Goal: Contribute content

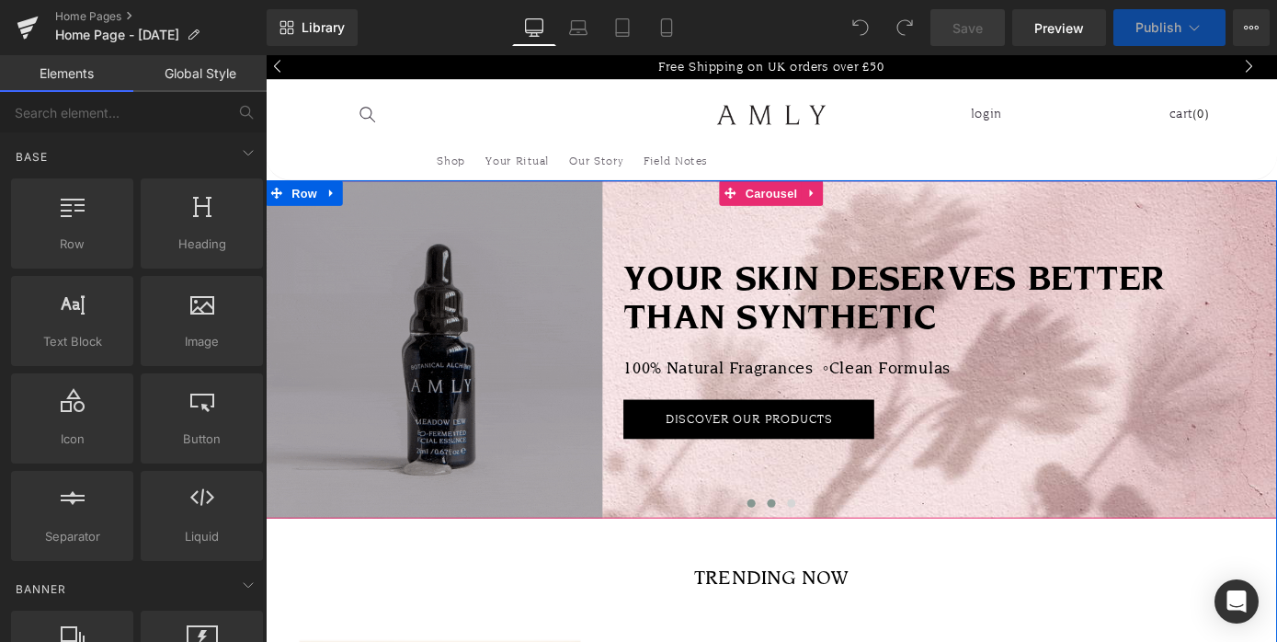
click at [825, 547] on span at bounding box center [821, 547] width 9 height 9
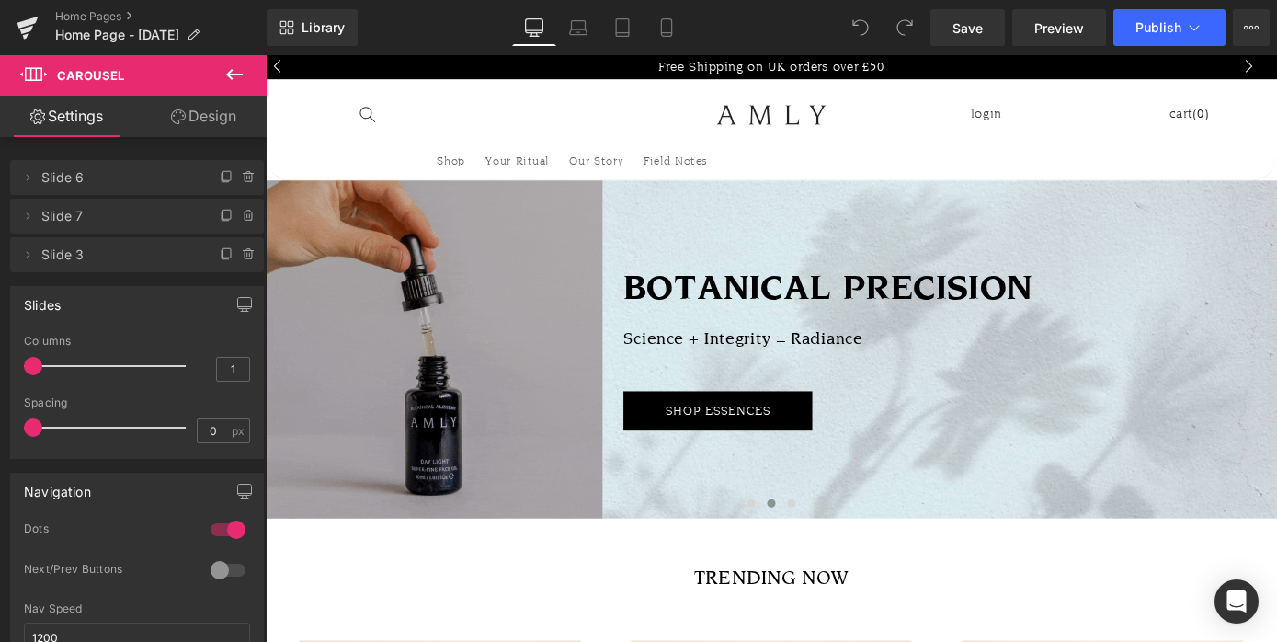
click at [875, 365] on h2 "Science + Integrity = Radiance" at bounding box center [1018, 378] width 719 height 48
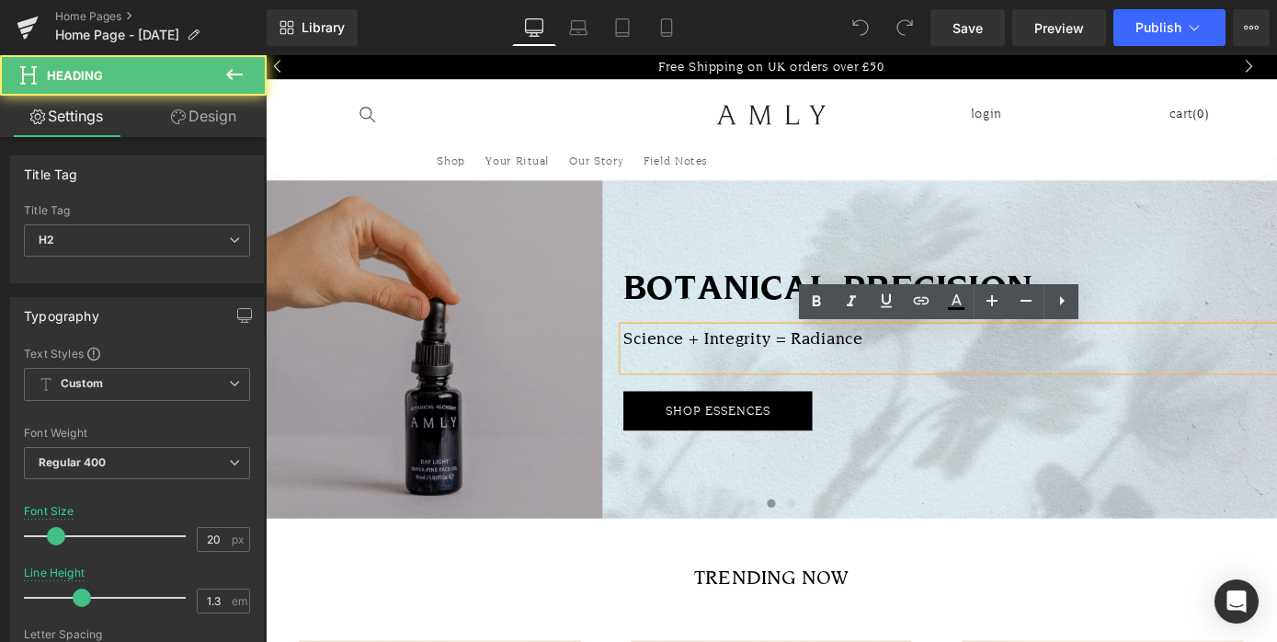
drag, startPoint x: 875, startPoint y: 365, endPoint x: 939, endPoint y: 375, distance: 64.2
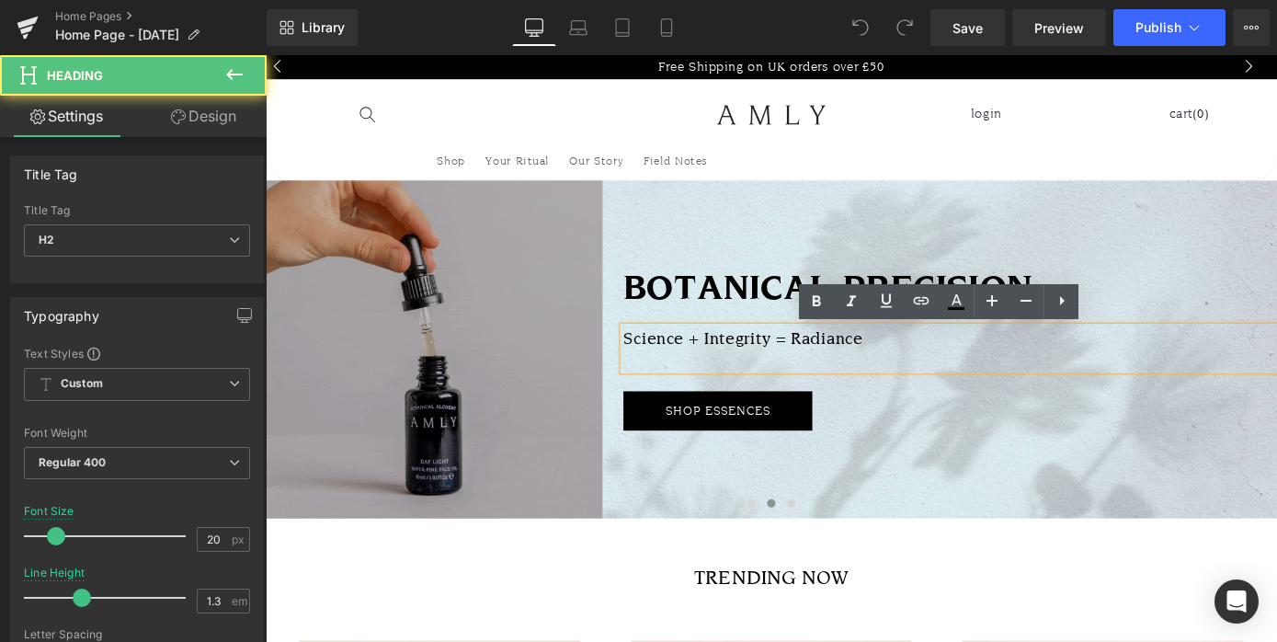
click at [939, 375] on h2 "Science + Integrity = Radiance" at bounding box center [1018, 378] width 719 height 48
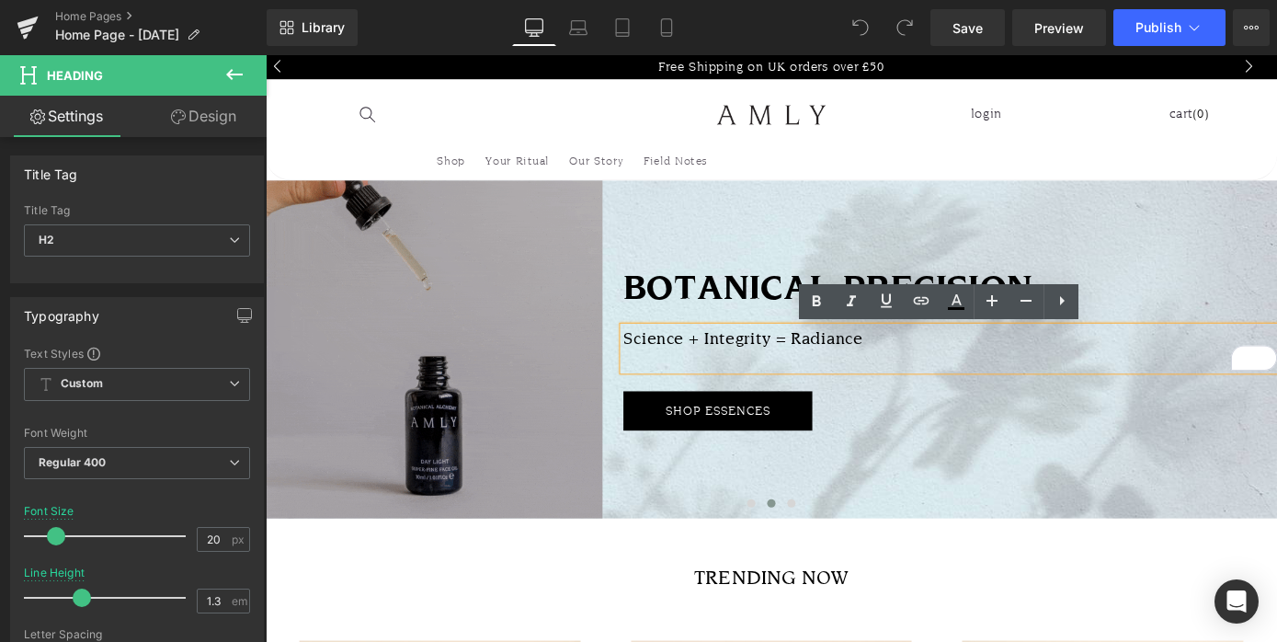
click at [887, 370] on h2 "Science + Integrity = Radiance" at bounding box center [1018, 378] width 719 height 48
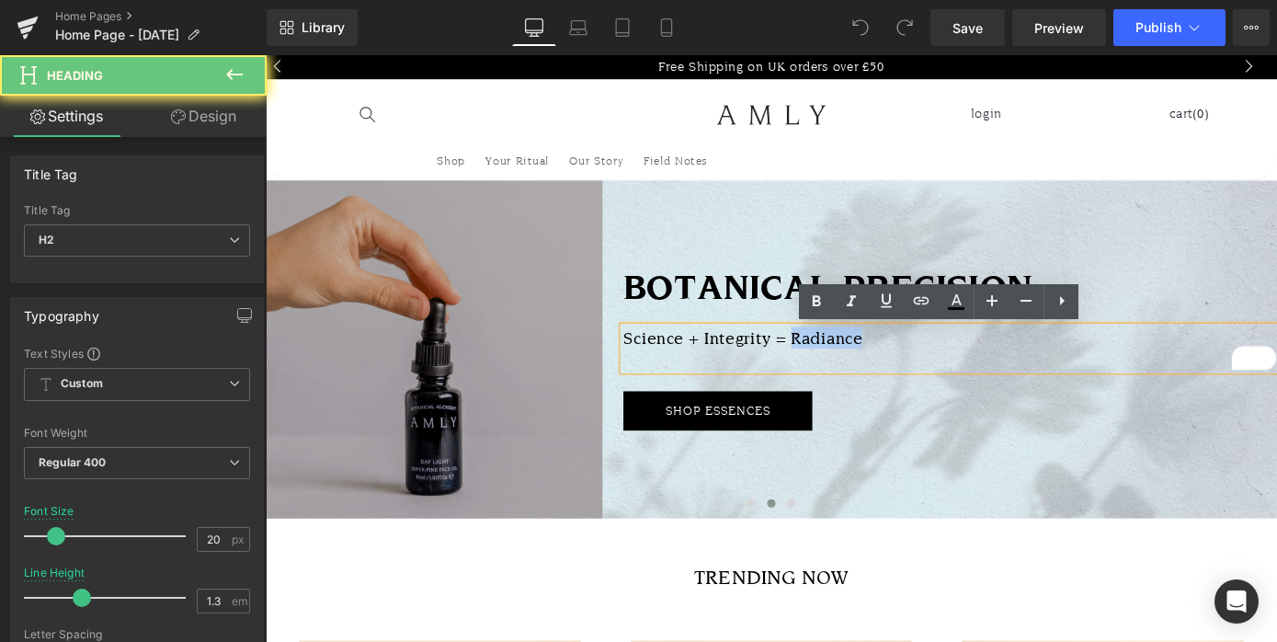
click at [887, 370] on h2 "Science + Integrity = Radiance" at bounding box center [1018, 378] width 719 height 48
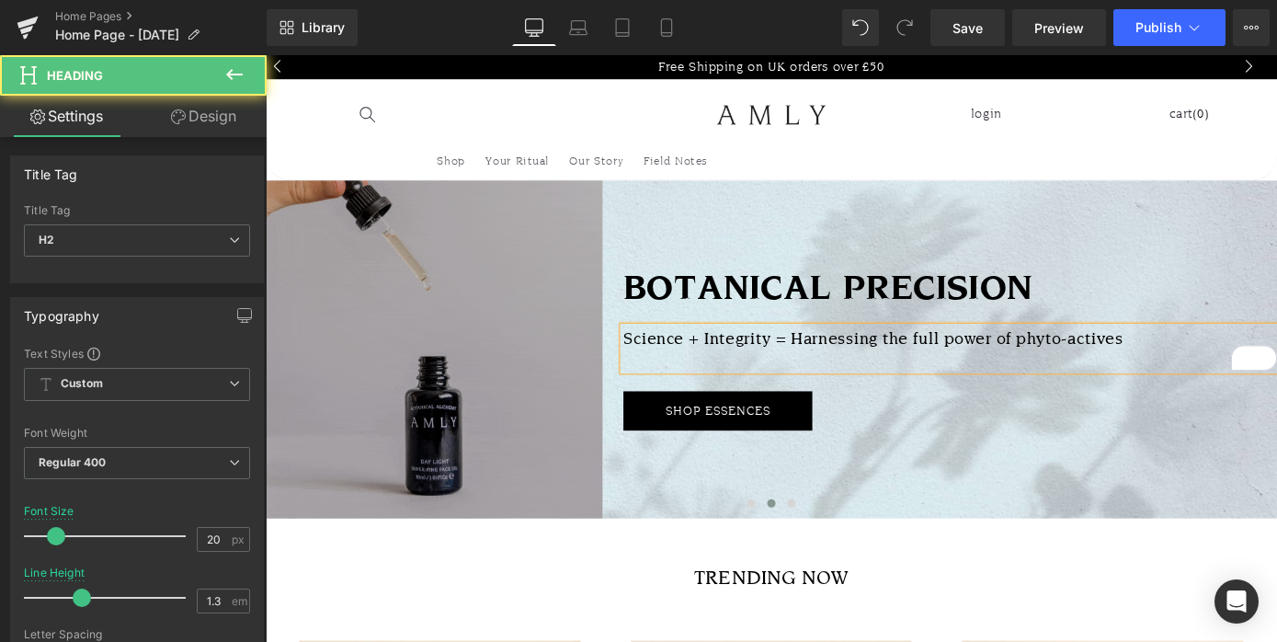
click at [844, 370] on h2 "Science + Integrity = Harnessing the full power of phyto-actives" at bounding box center [1018, 378] width 719 height 48
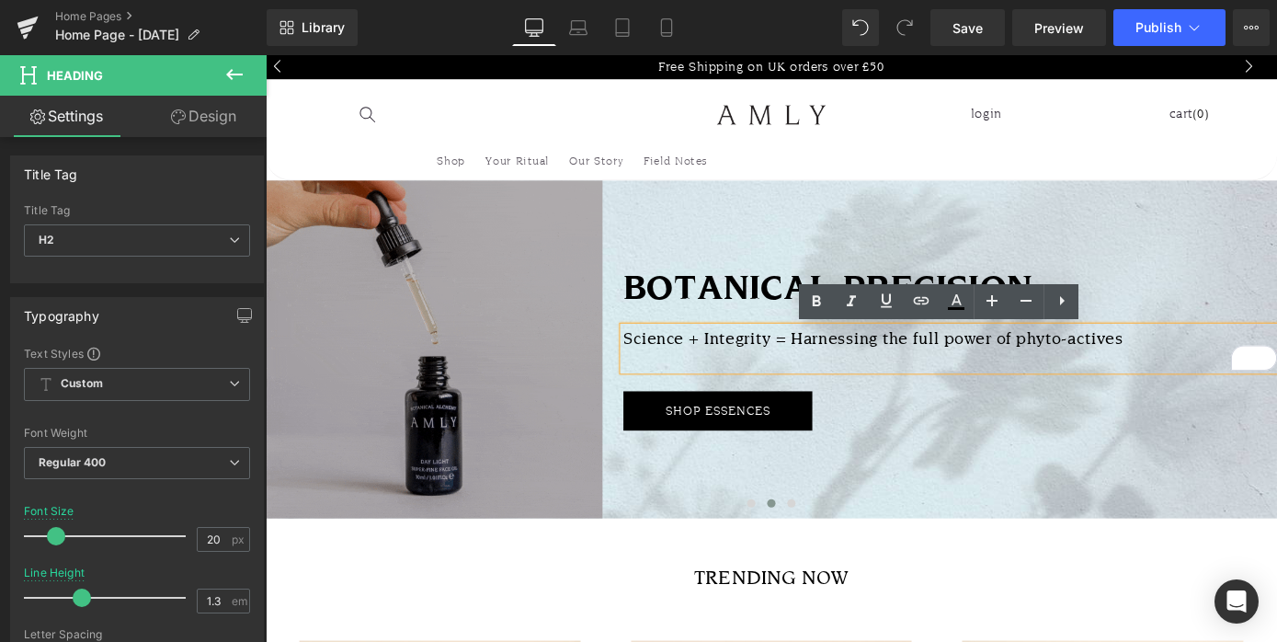
click at [947, 397] on h2 "Science + Integrity = Harnessing the full power of phyto-actives" at bounding box center [1018, 378] width 719 height 48
drag, startPoint x: 845, startPoint y: 370, endPoint x: 664, endPoint y: 370, distance: 181.1
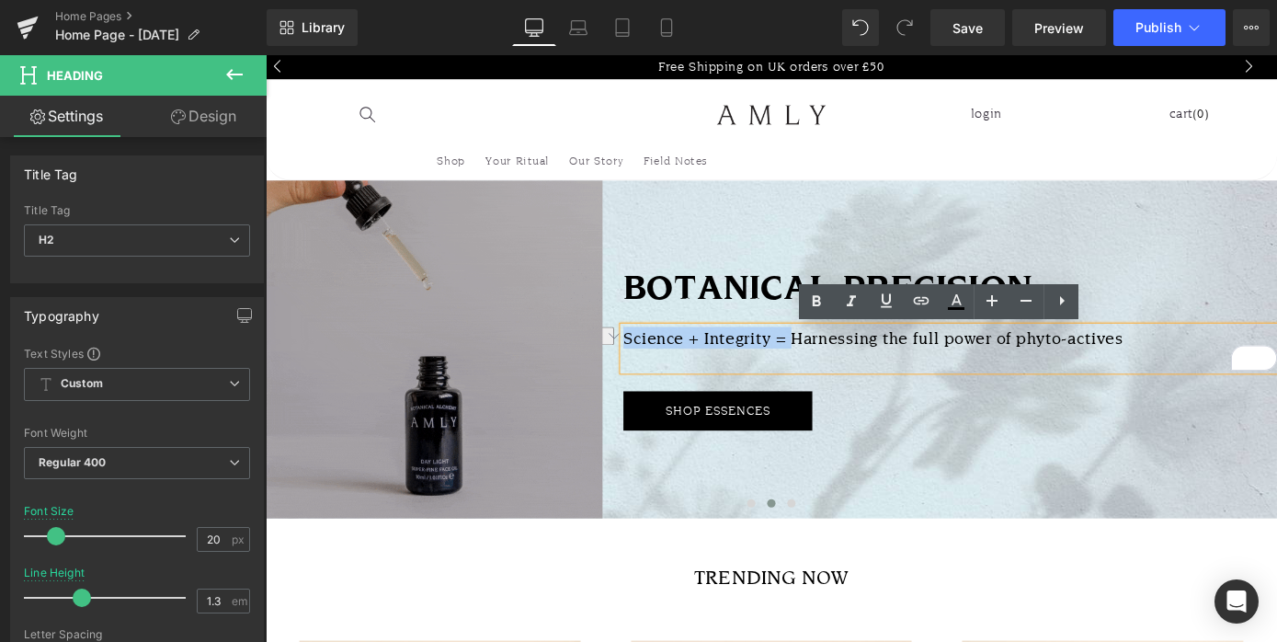
click at [664, 370] on h2 "Science + Integrity = Harnessing the full power of phyto-actives" at bounding box center [1018, 378] width 719 height 48
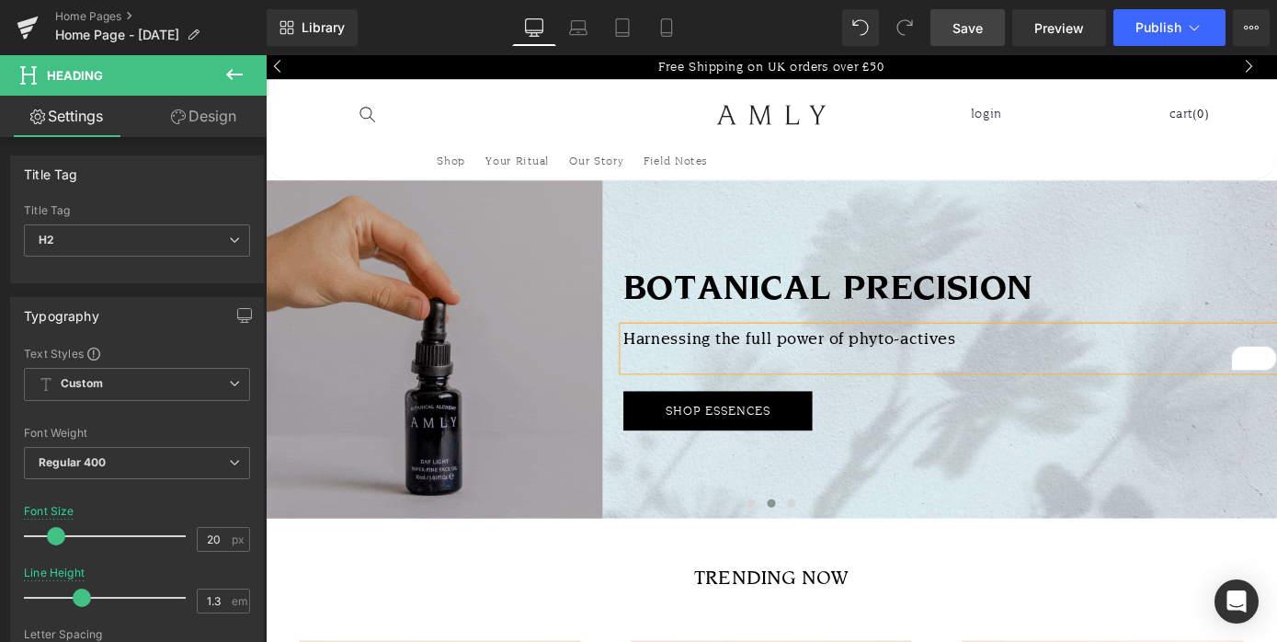
click at [978, 28] on span "Save" at bounding box center [967, 27] width 30 height 19
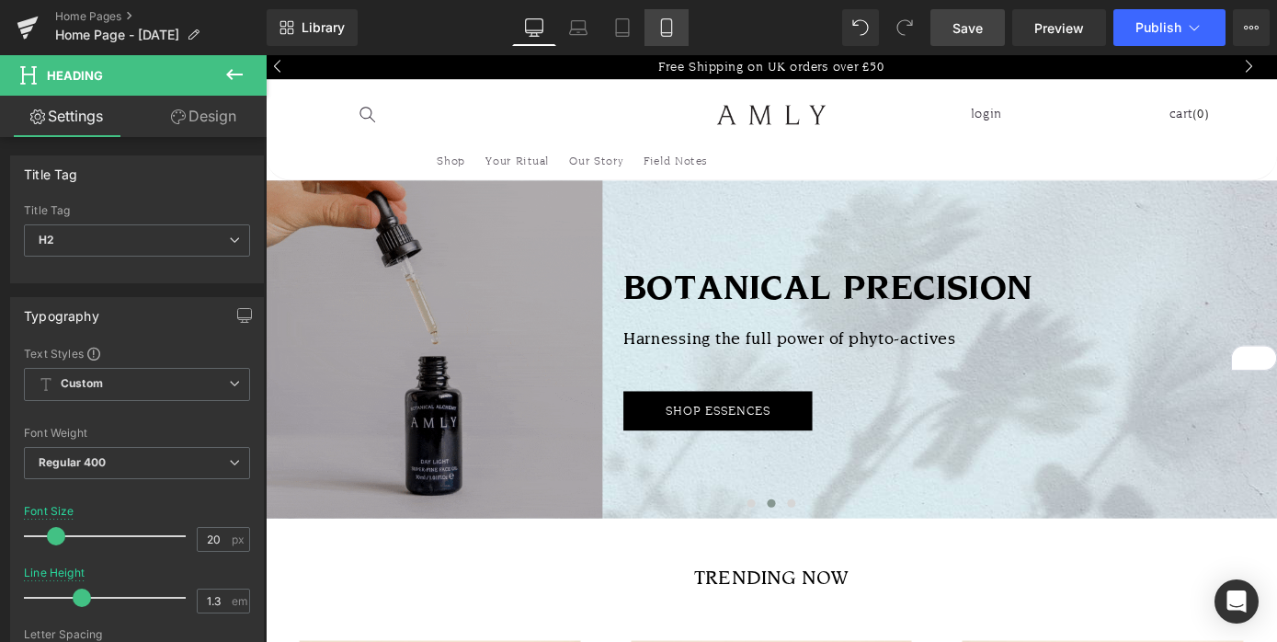
click at [668, 22] on icon at bounding box center [666, 27] width 18 height 18
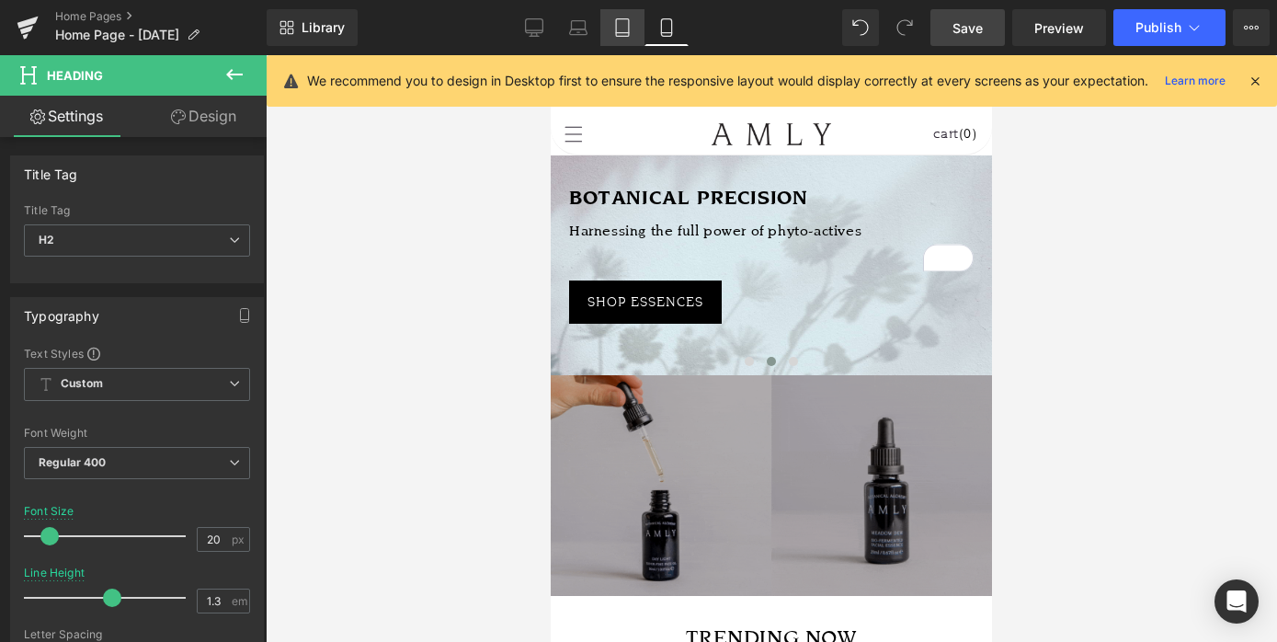
click at [619, 26] on icon at bounding box center [622, 27] width 18 height 18
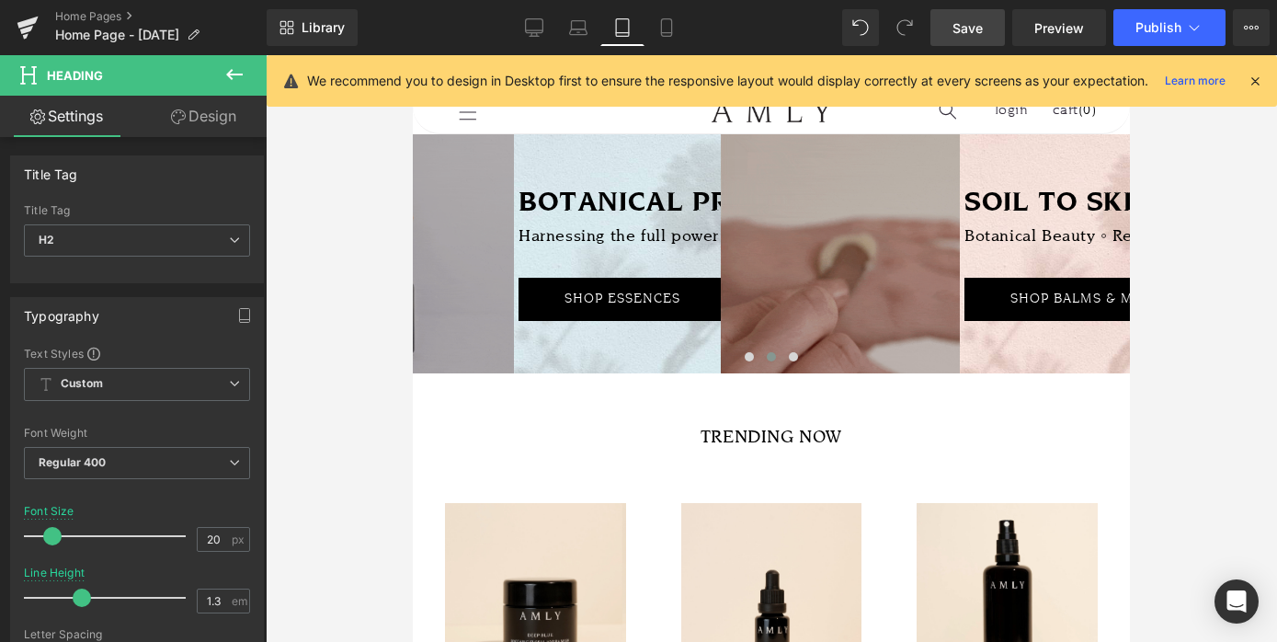
scroll to position [6, 0]
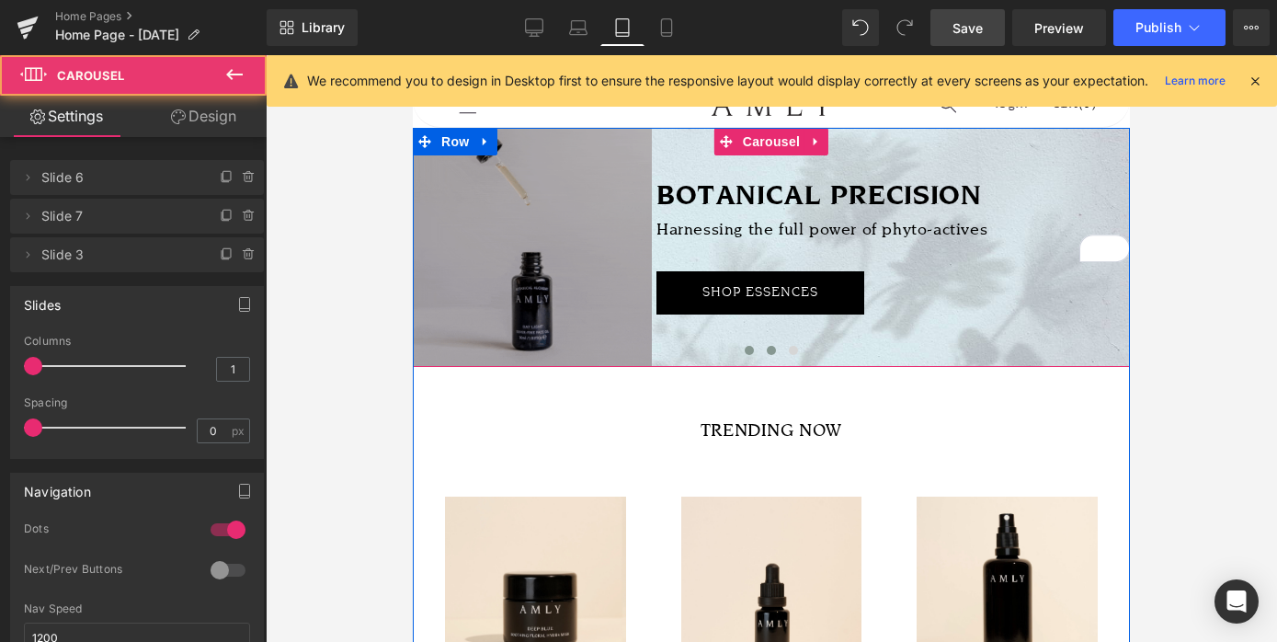
click at [750, 348] on span at bounding box center [749, 350] width 9 height 9
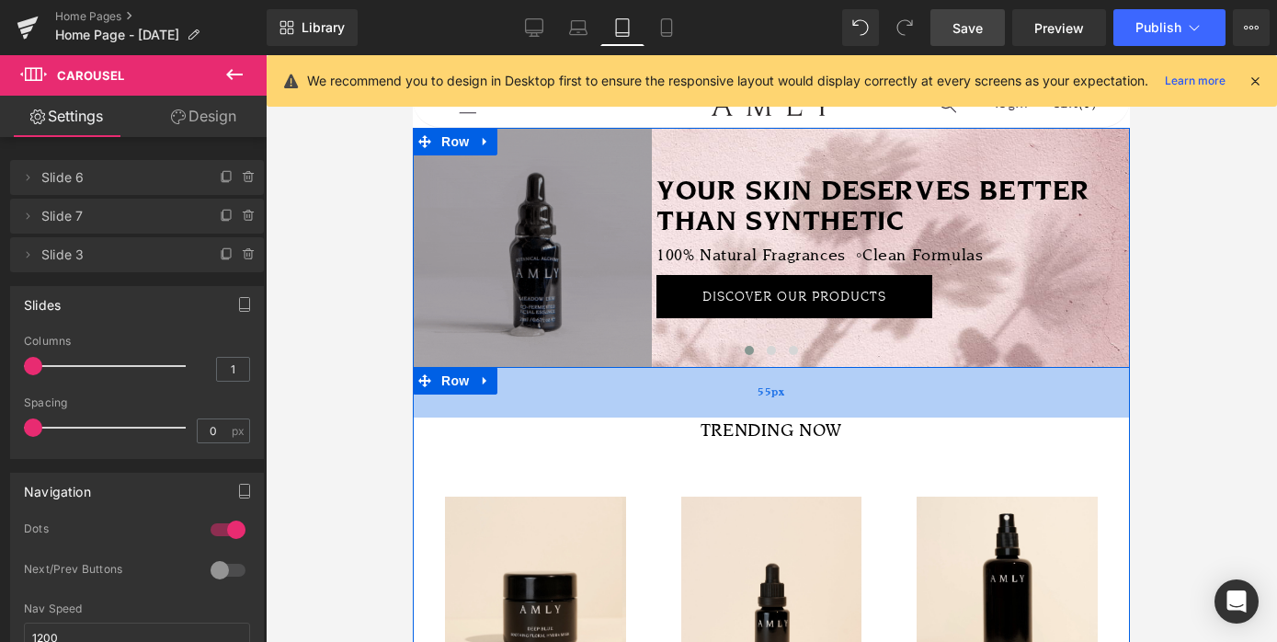
scroll to position [0, 0]
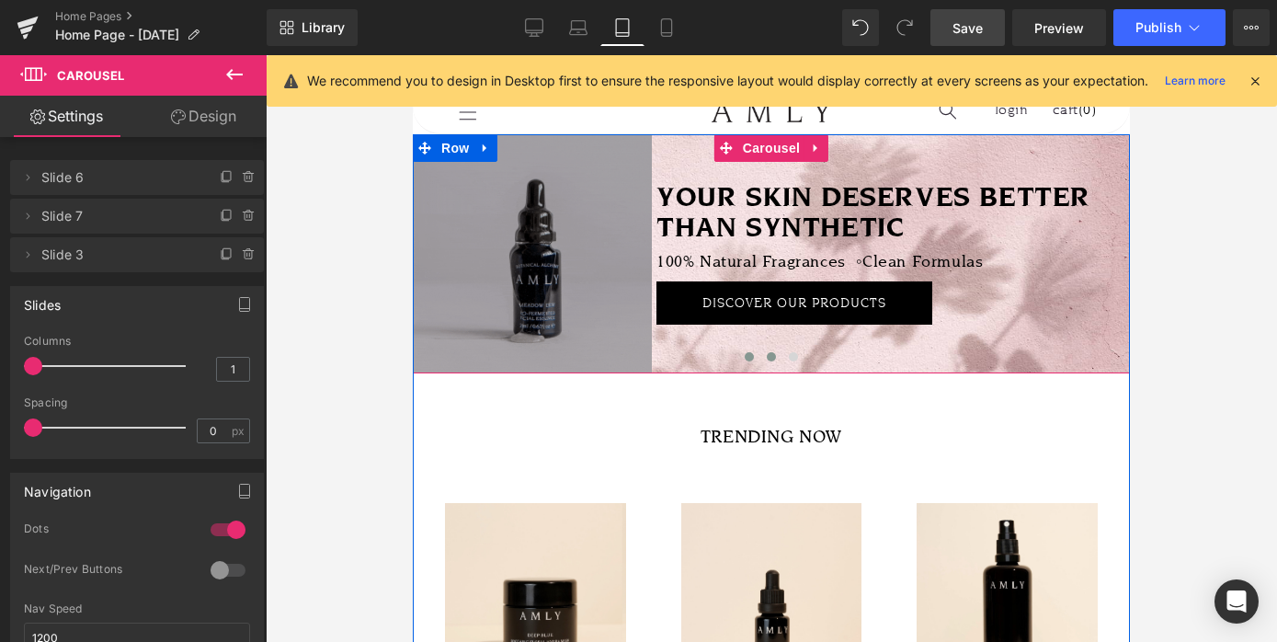
click at [771, 354] on span at bounding box center [771, 356] width 9 height 9
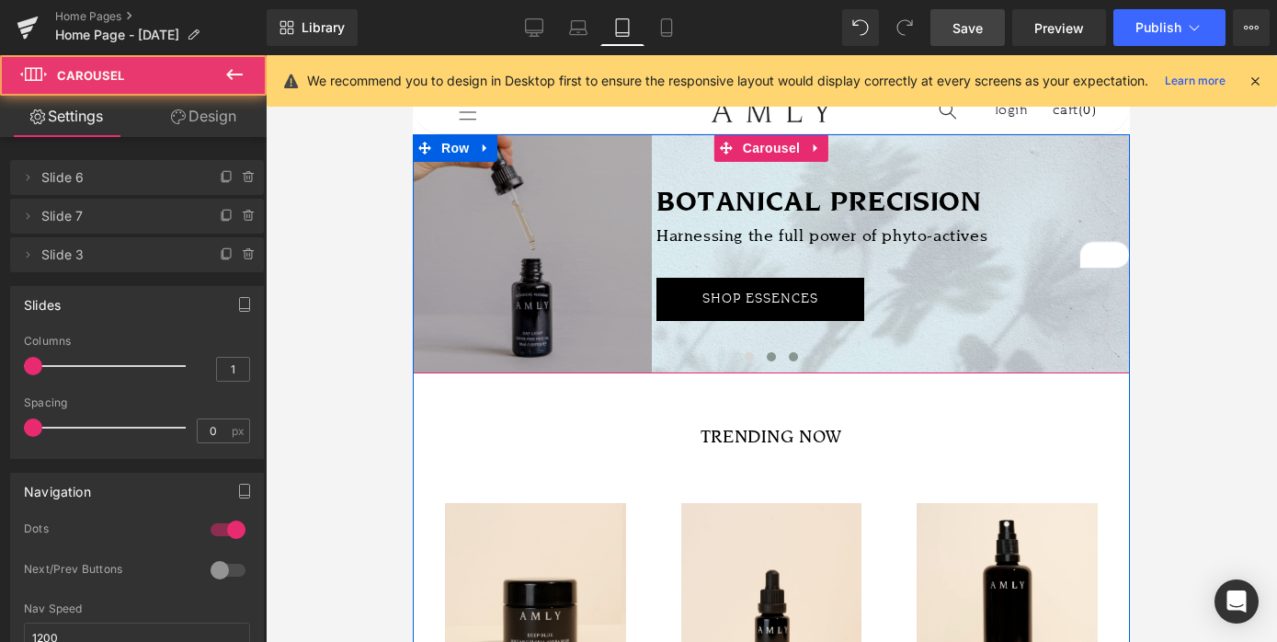
click at [796, 358] on span at bounding box center [793, 356] width 9 height 9
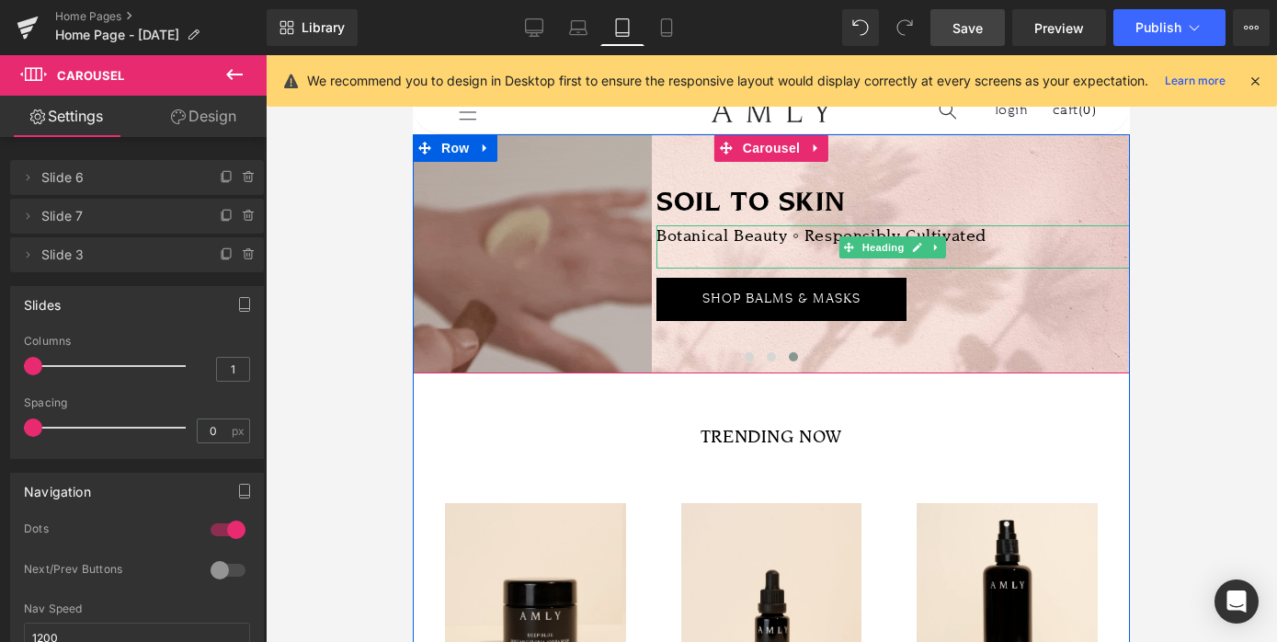
click at [784, 250] on h2 "Botanical Beauty ◦ Responsibly Cultivated" at bounding box center [892, 246] width 473 height 43
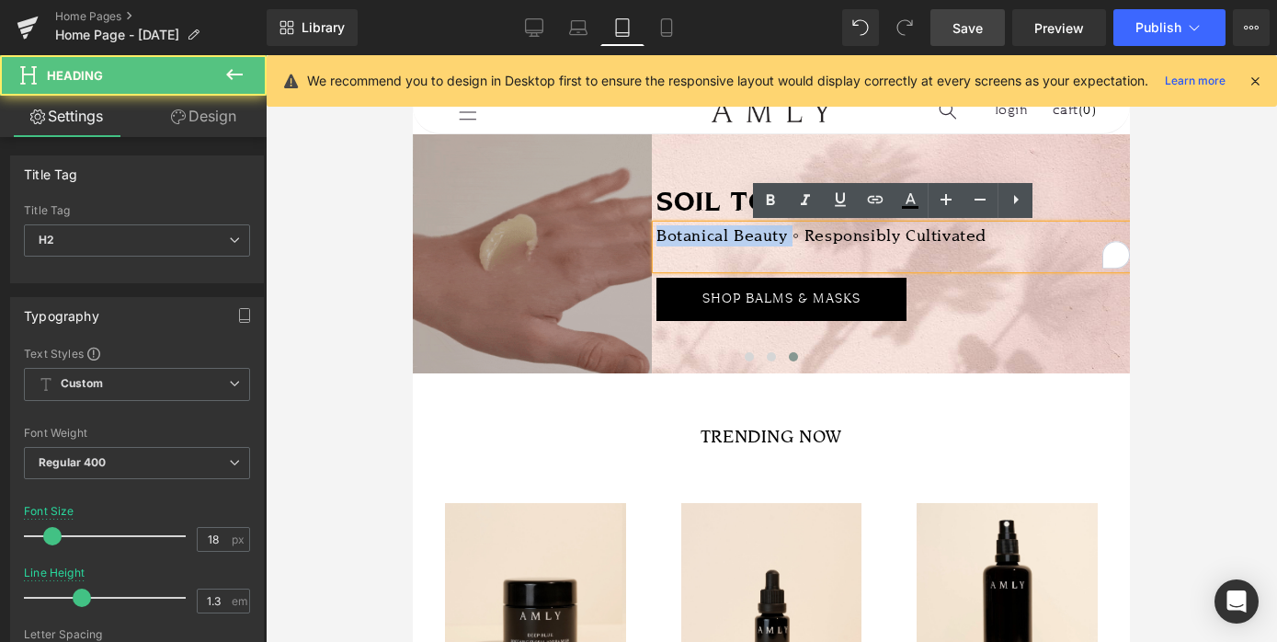
drag, startPoint x: 755, startPoint y: 238, endPoint x: 656, endPoint y: 231, distance: 98.6
click at [656, 231] on h2 "Botanical Beauty ◦ Responsibly Cultivated" at bounding box center [892, 246] width 473 height 43
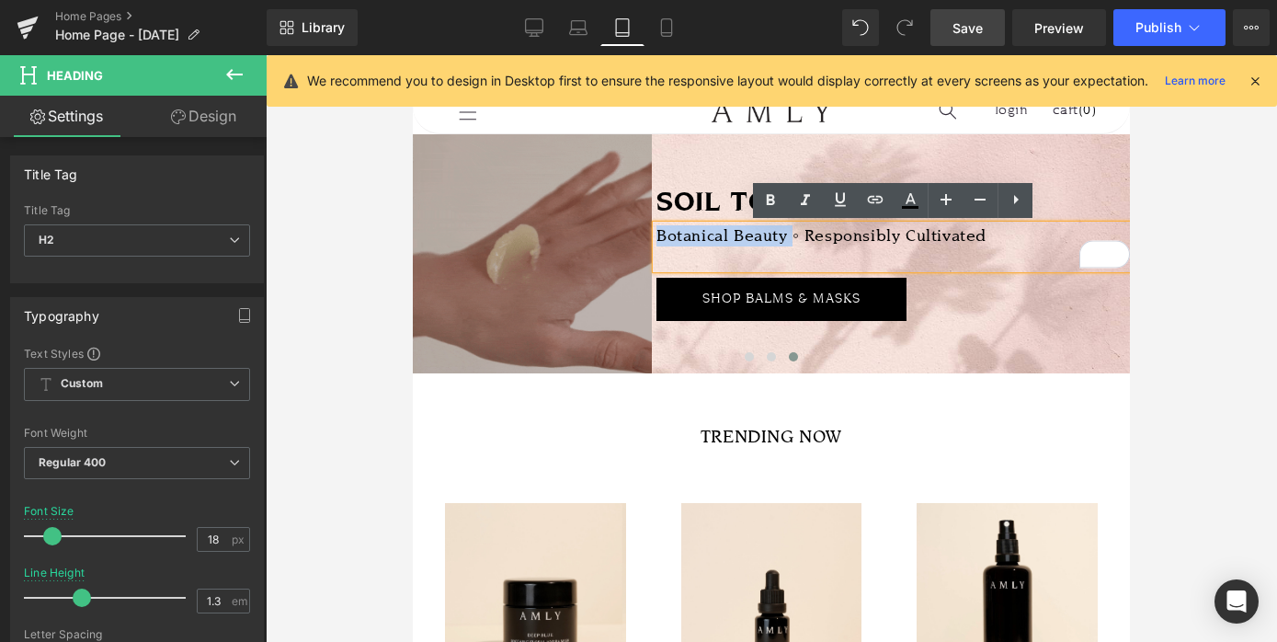
paste div "To enrich screen reader interactions, please activate Accessibility in Grammarl…"
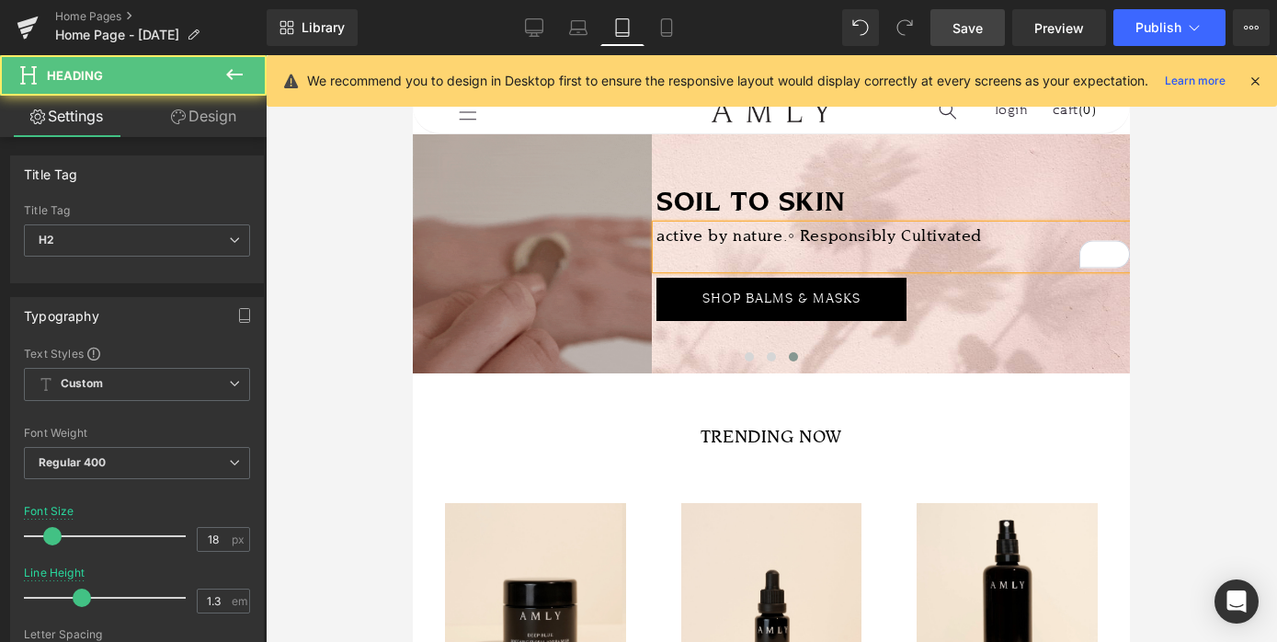
click at [664, 239] on h2 "active by nature.◦ Responsibly Cultivated" at bounding box center [892, 246] width 473 height 43
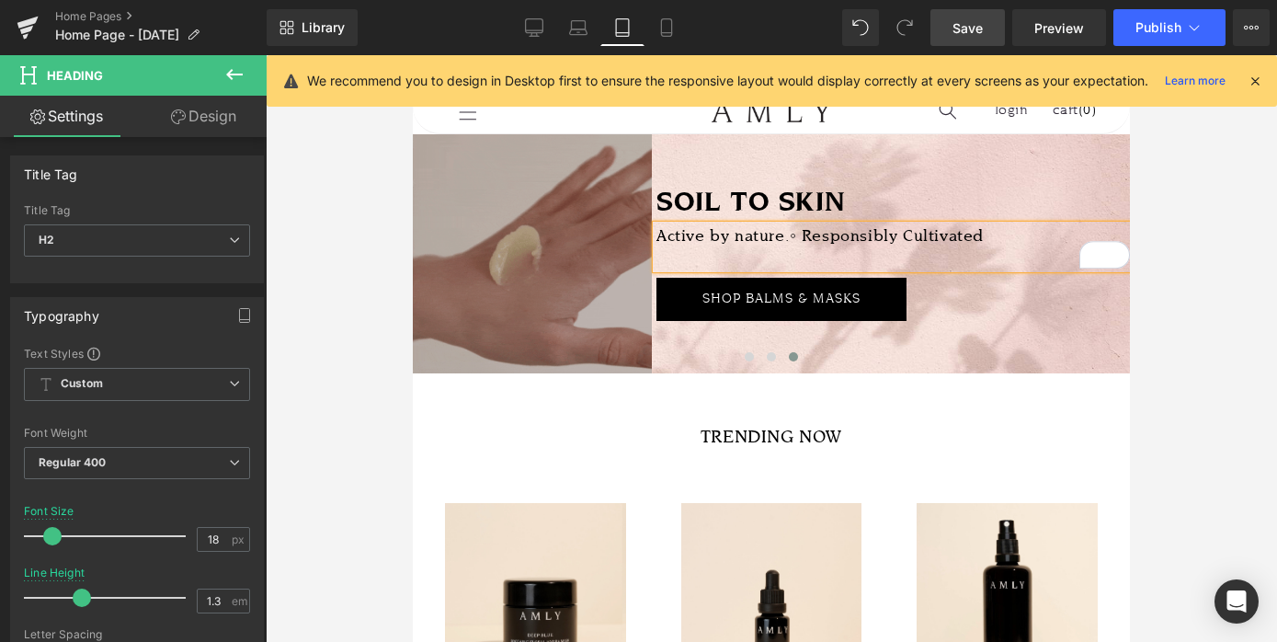
click at [742, 241] on h2 "Active by nature.◦ Responsibly Cultivated" at bounding box center [892, 246] width 473 height 43
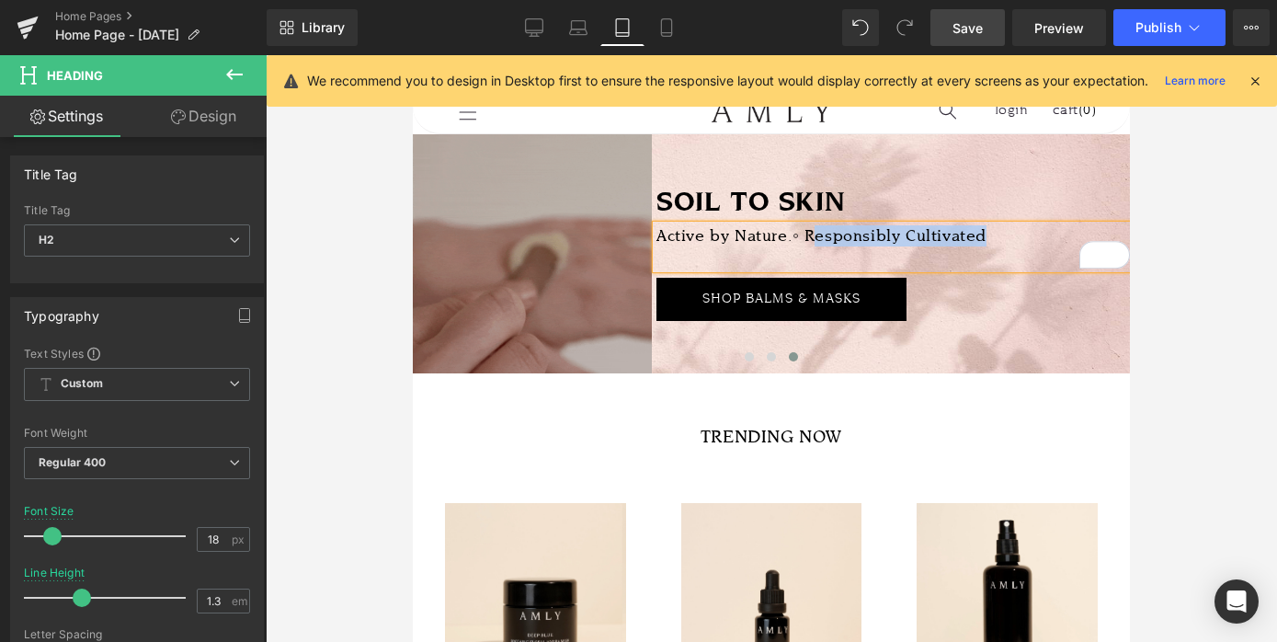
drag, startPoint x: 995, startPoint y: 239, endPoint x: 813, endPoint y: 233, distance: 182.1
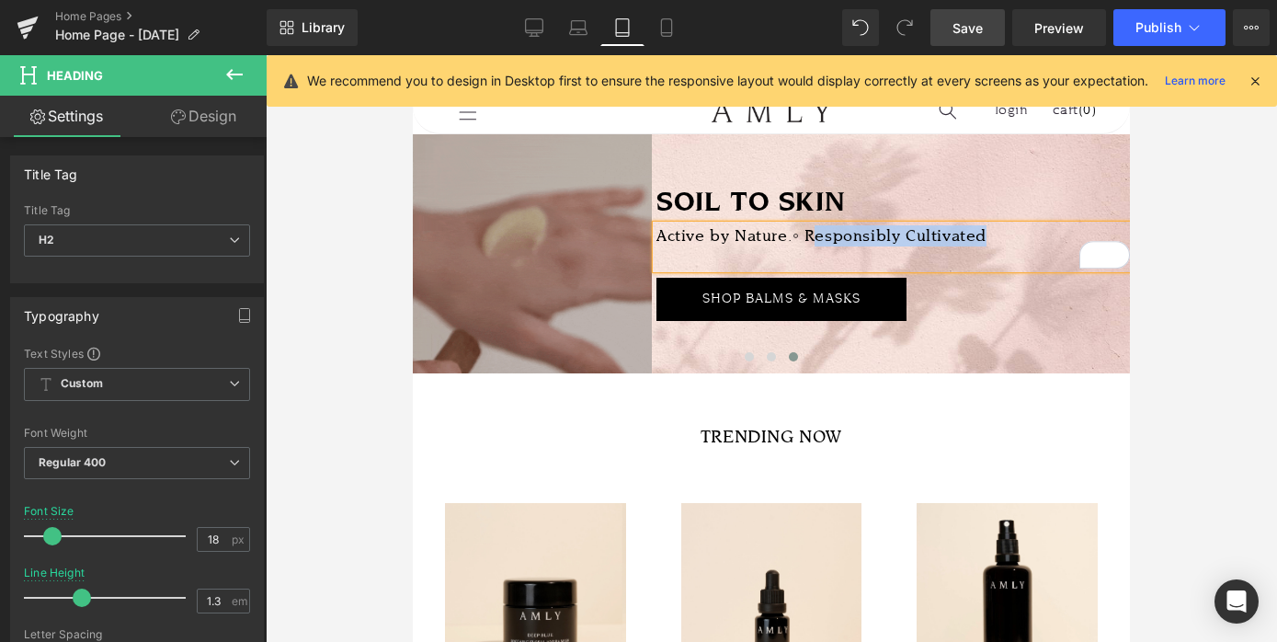
click at [813, 233] on h2 "Active by Nature.◦ Responsibly Cultivated" at bounding box center [892, 246] width 473 height 43
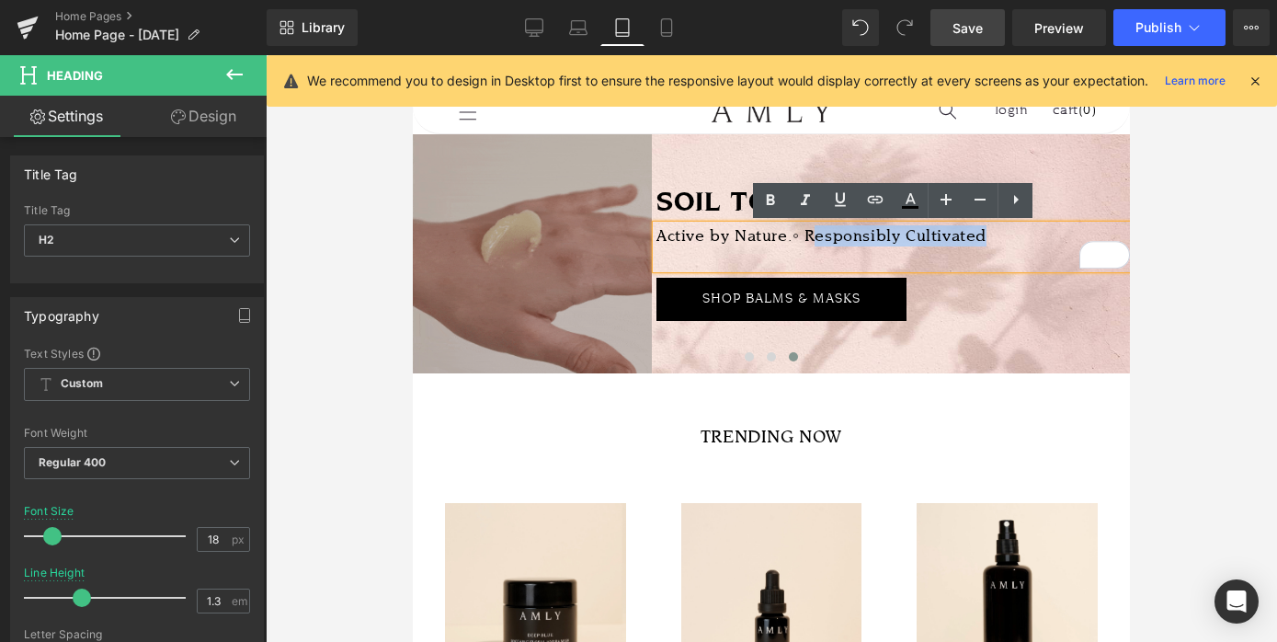
click at [829, 236] on h2 "Active by Nature.◦ Responsibly Cultivated" at bounding box center [892, 246] width 473 height 43
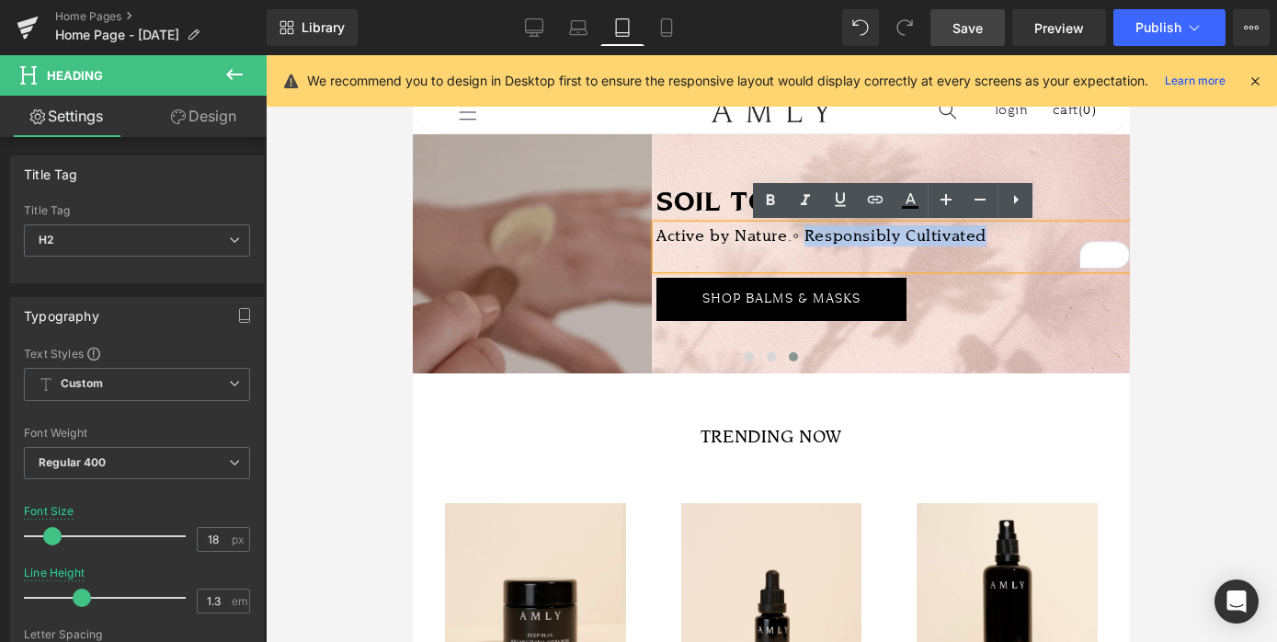
drag, startPoint x: 997, startPoint y: 237, endPoint x: 810, endPoint y: 233, distance: 187.6
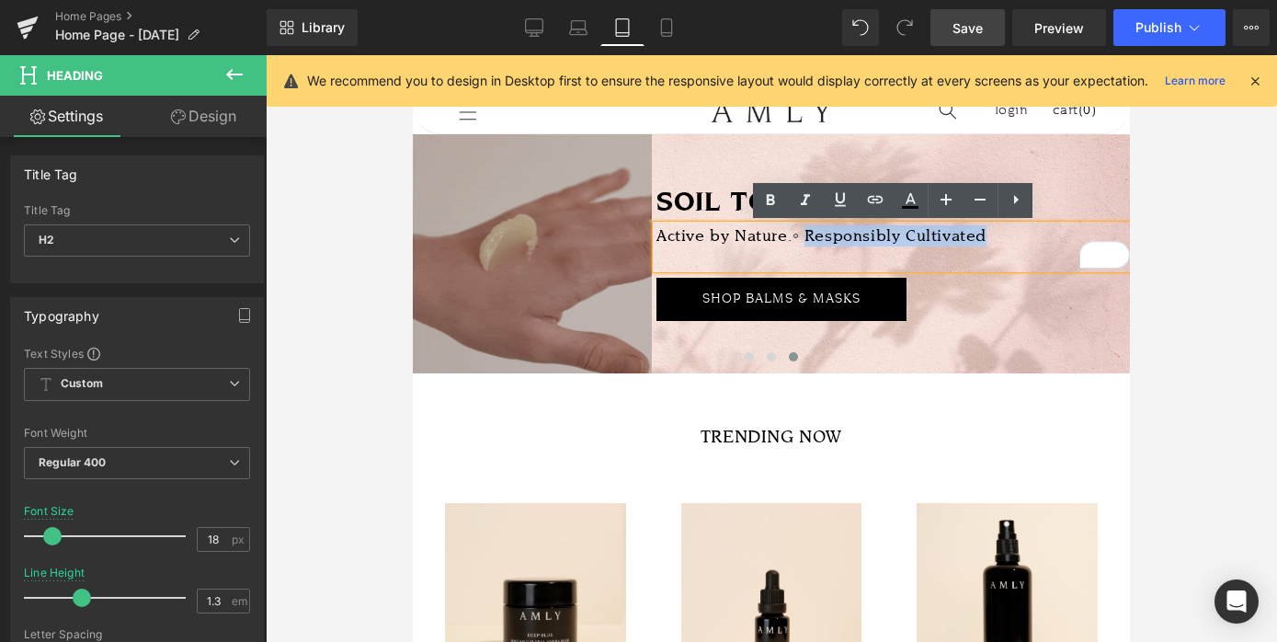
click at [809, 233] on h2 "Active by Nature.◦ Responsibly Cultivated" at bounding box center [892, 246] width 473 height 43
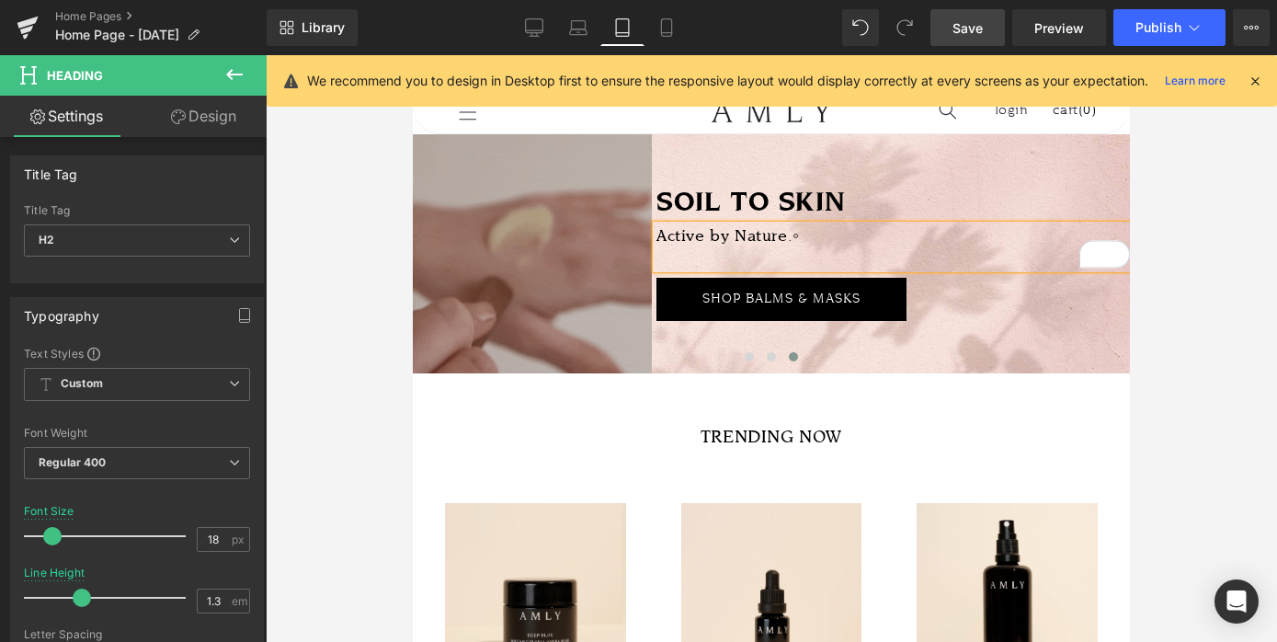
click at [660, 238] on h2 "Active by Nature.◦" at bounding box center [892, 246] width 473 height 43
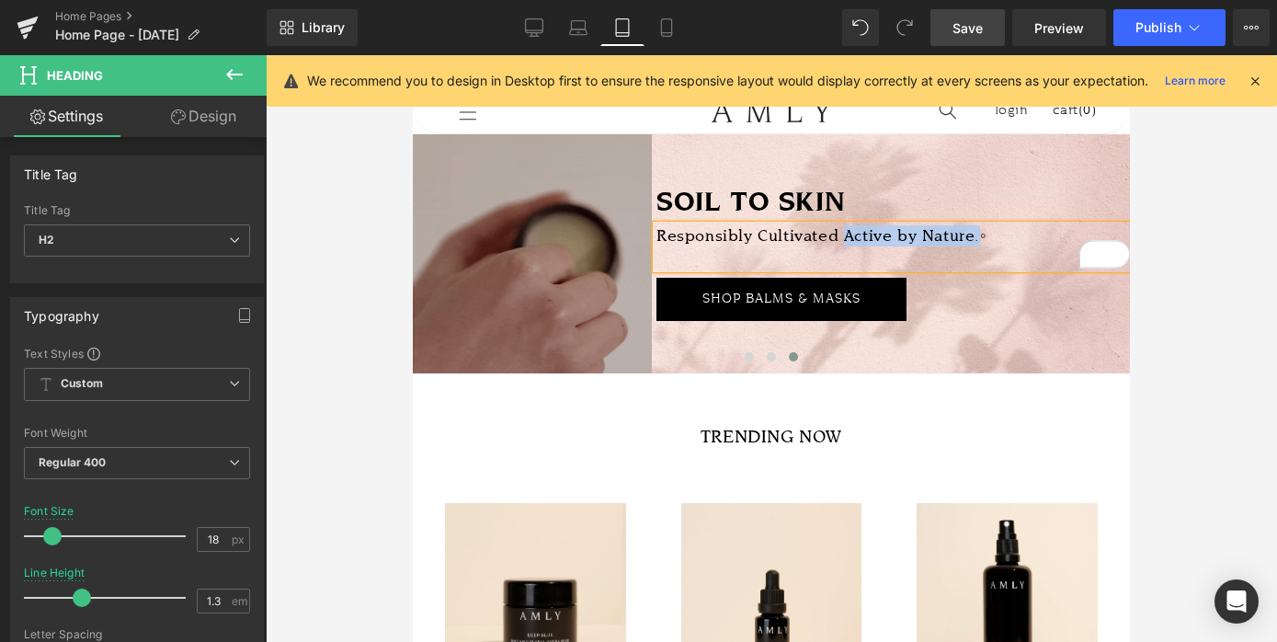
drag, startPoint x: 977, startPoint y: 235, endPoint x: 848, endPoint y: 234, distance: 128.7
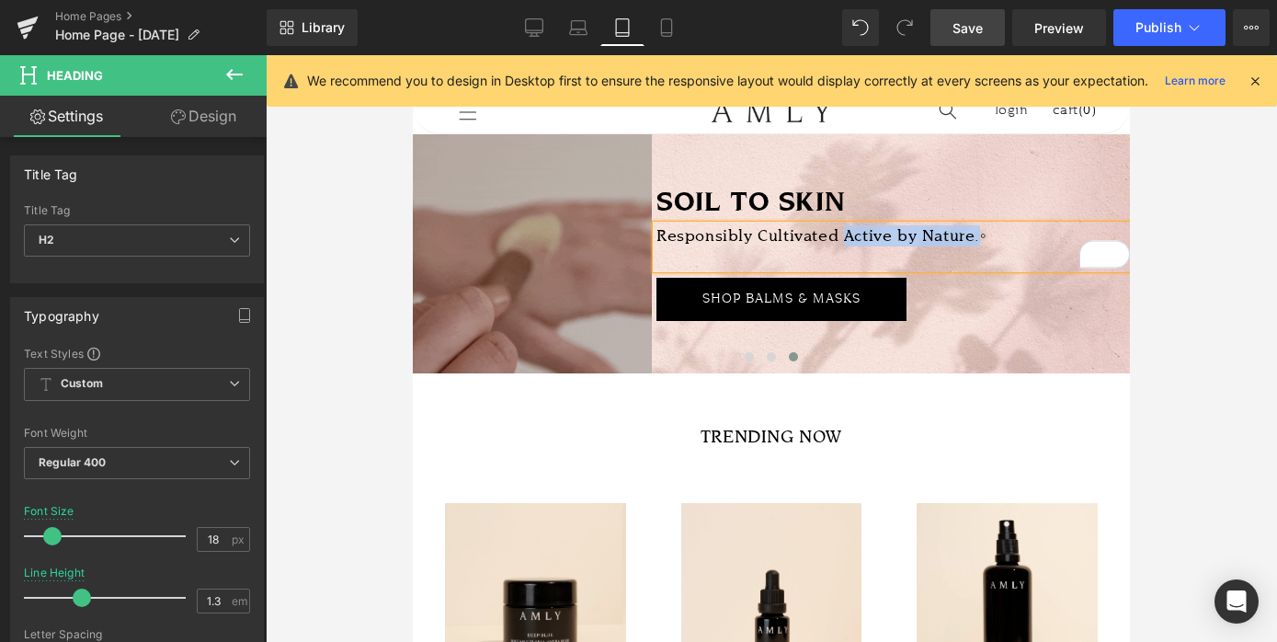
click at [848, 234] on h2 "Responsibly Cultivated Active by Nature.◦" at bounding box center [892, 246] width 473 height 43
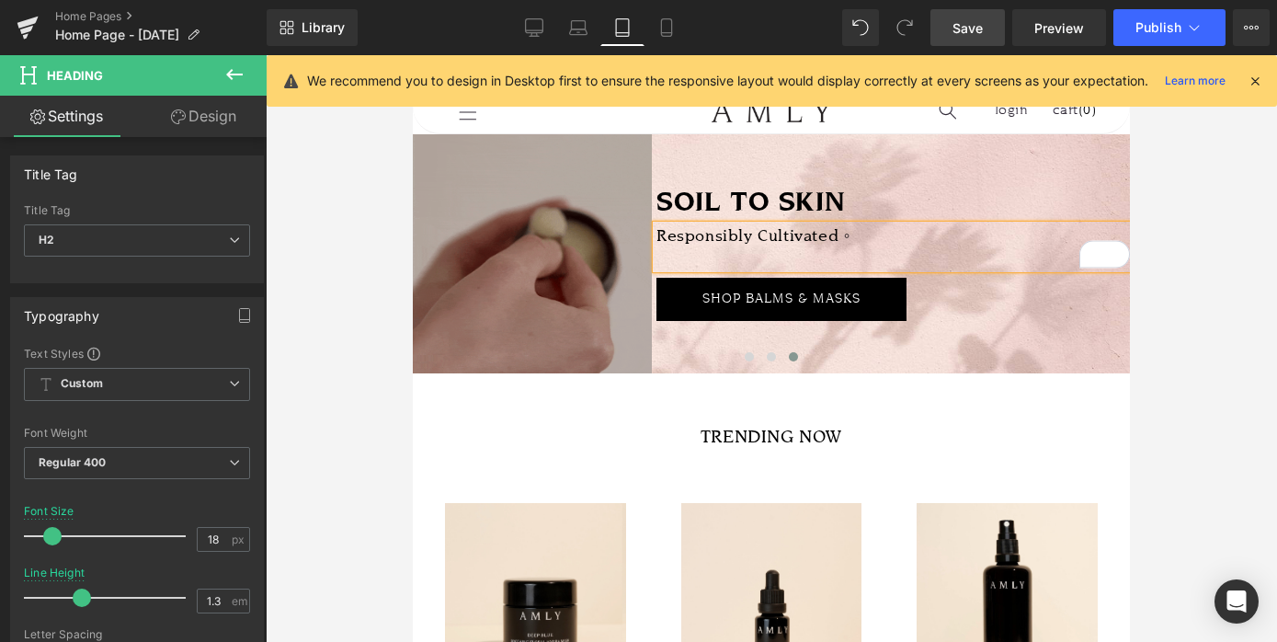
click at [869, 236] on h2 "Responsibly Cultivated ◦" at bounding box center [892, 246] width 473 height 43
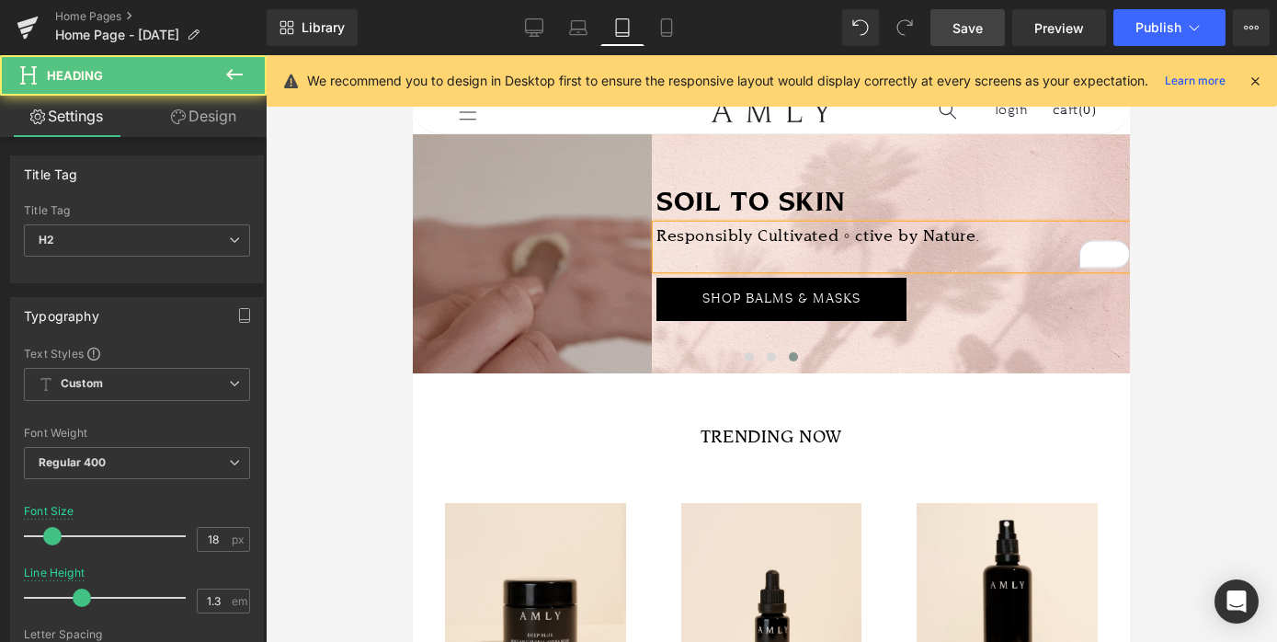
click at [859, 234] on h2 "Responsibly Cultivated ◦ ctive by Nature." at bounding box center [892, 246] width 473 height 43
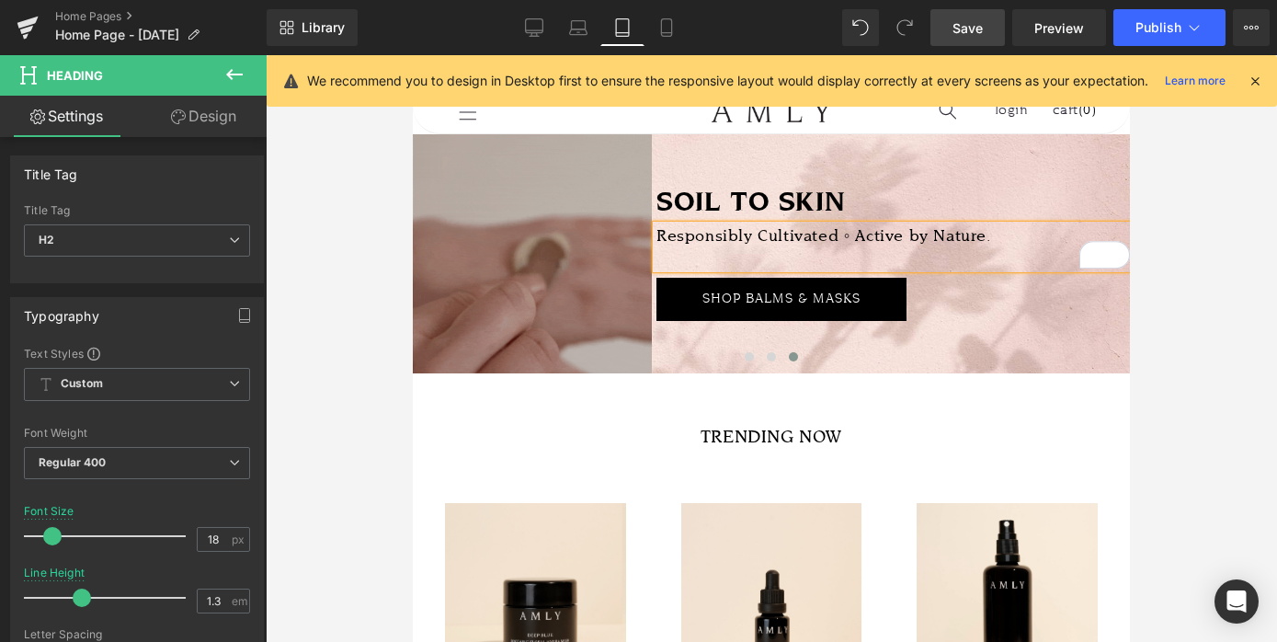
click at [982, 24] on span "Save" at bounding box center [967, 27] width 30 height 19
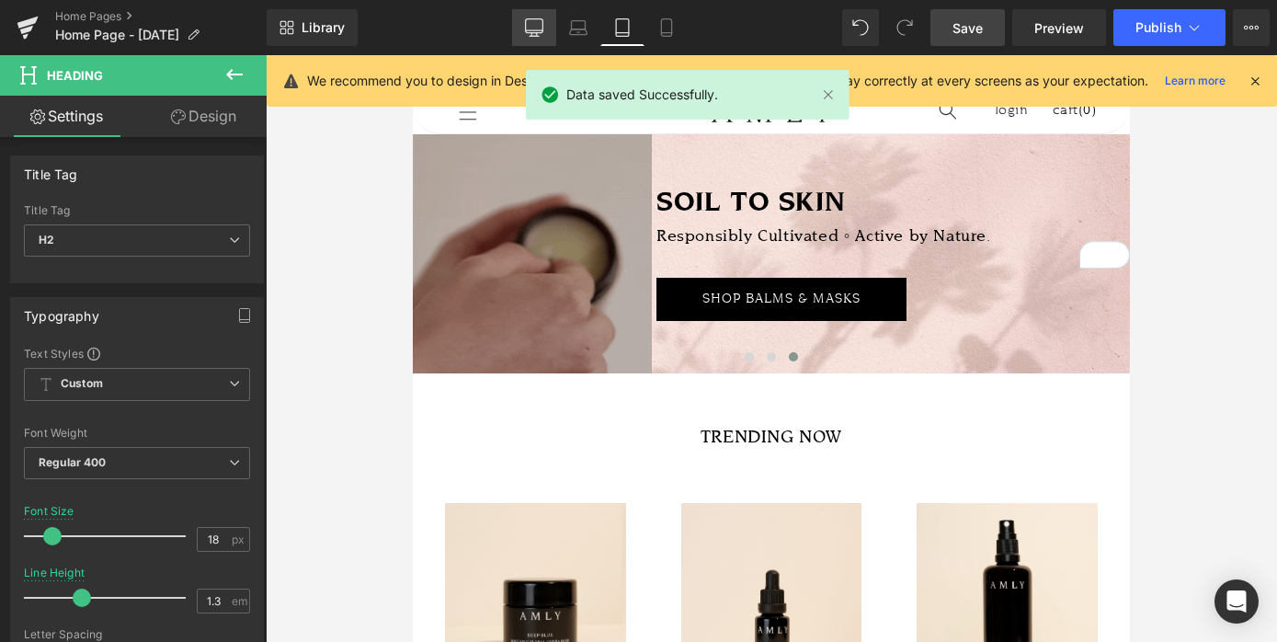
click at [534, 25] on icon at bounding box center [534, 27] width 18 height 18
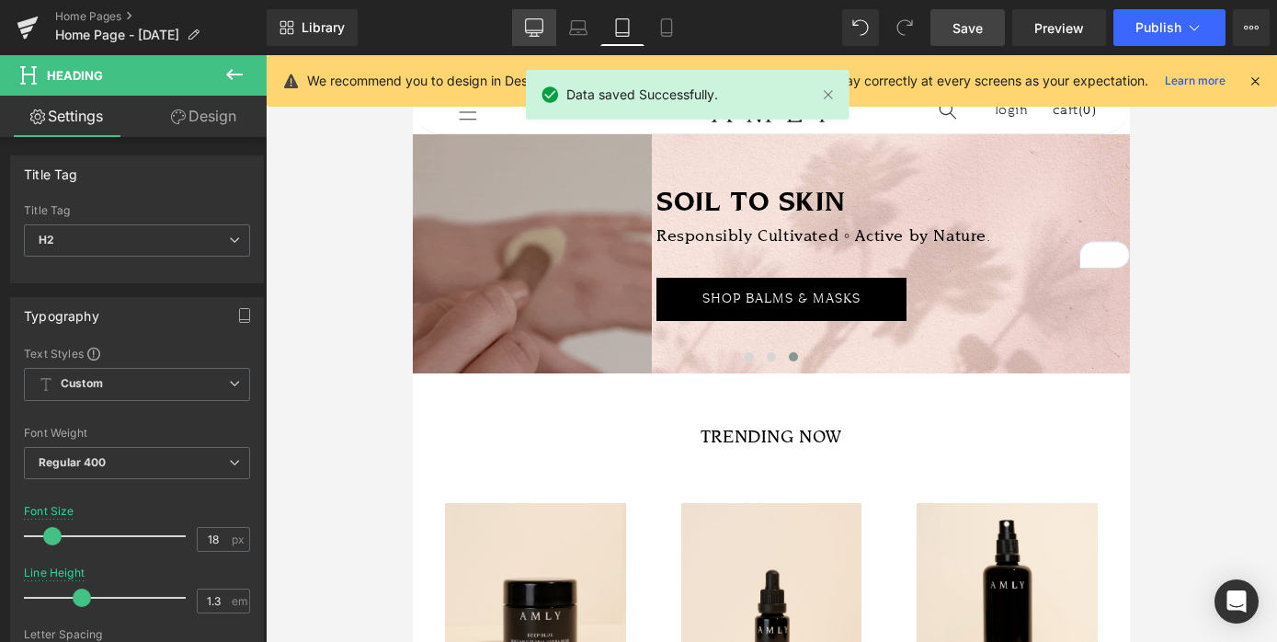
scroll to position [129, 0]
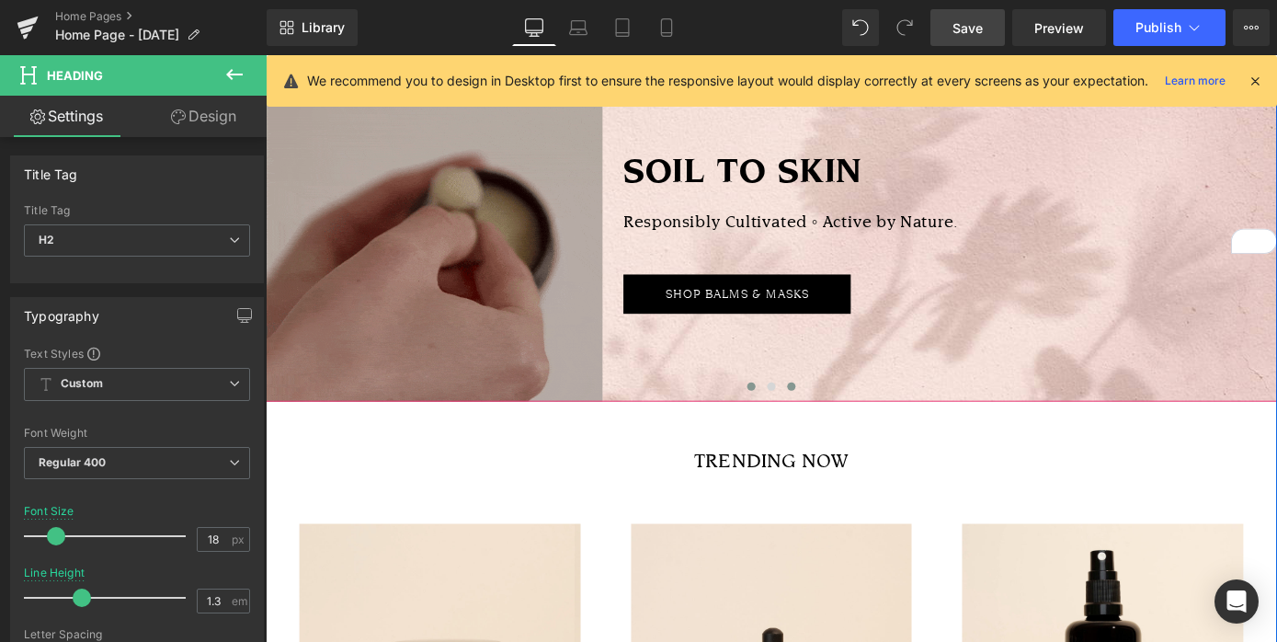
click at [796, 419] on span at bounding box center [799, 419] width 9 height 9
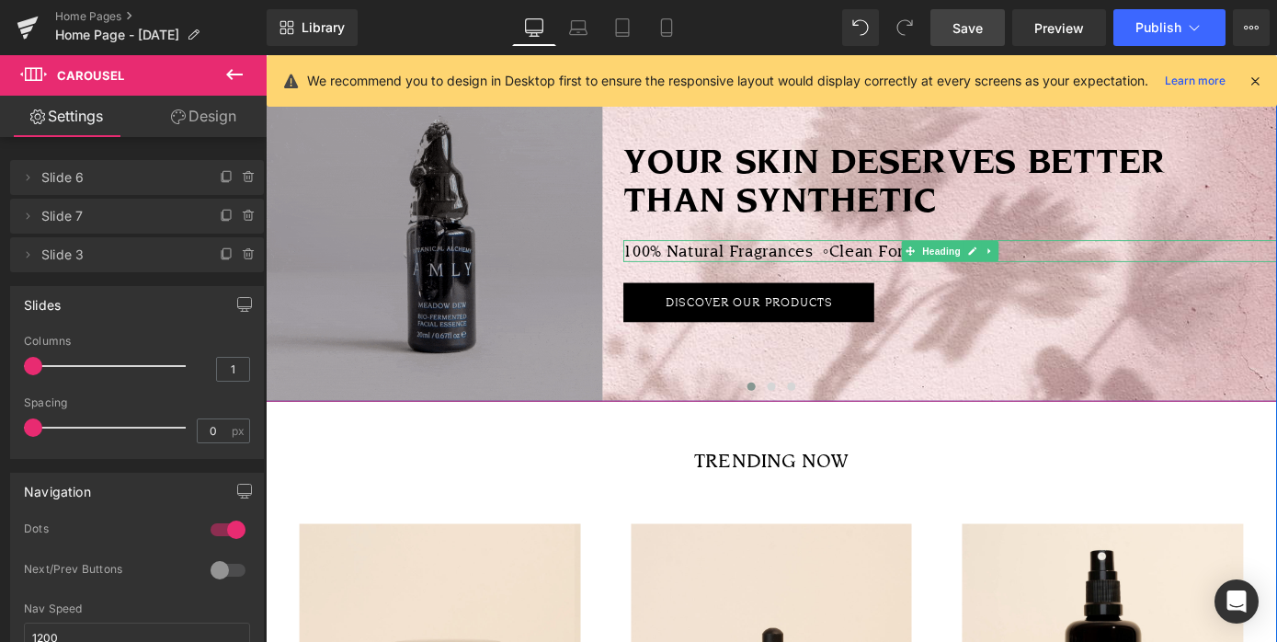
click at [877, 273] on h2 "100% Natural Fragrances ◦ Clean Formulas" at bounding box center [1018, 270] width 719 height 24
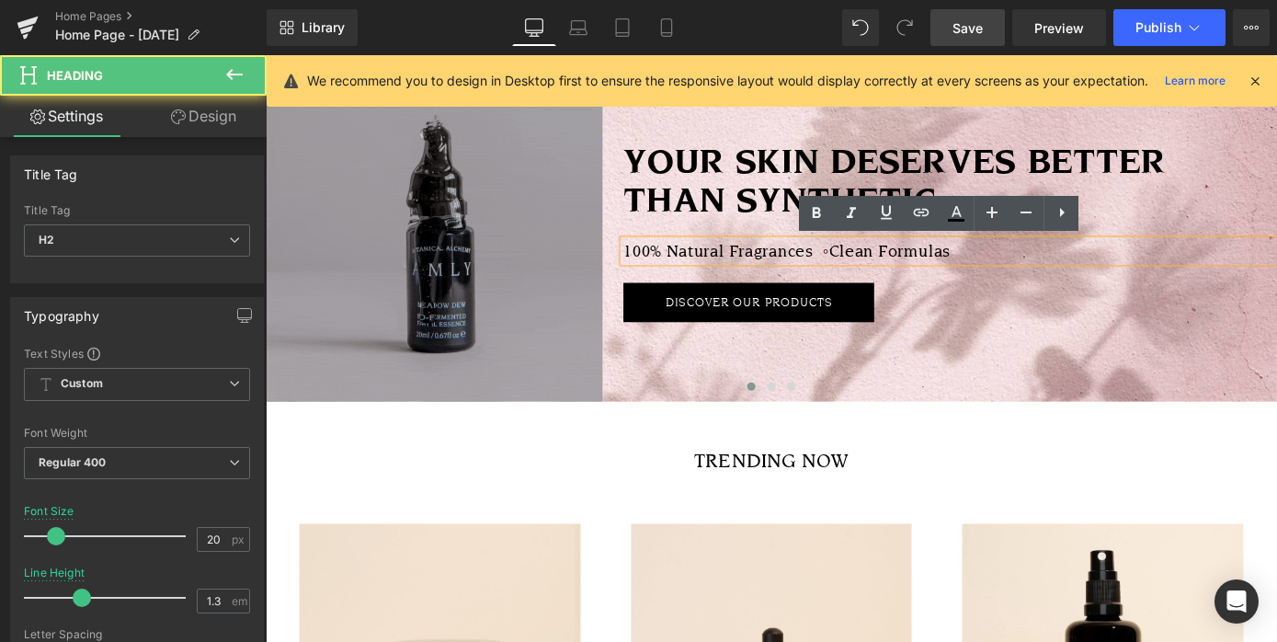
click at [877, 267] on h2 "100% Natural Fragrances ◦ Clean Formulas" at bounding box center [1018, 270] width 719 height 24
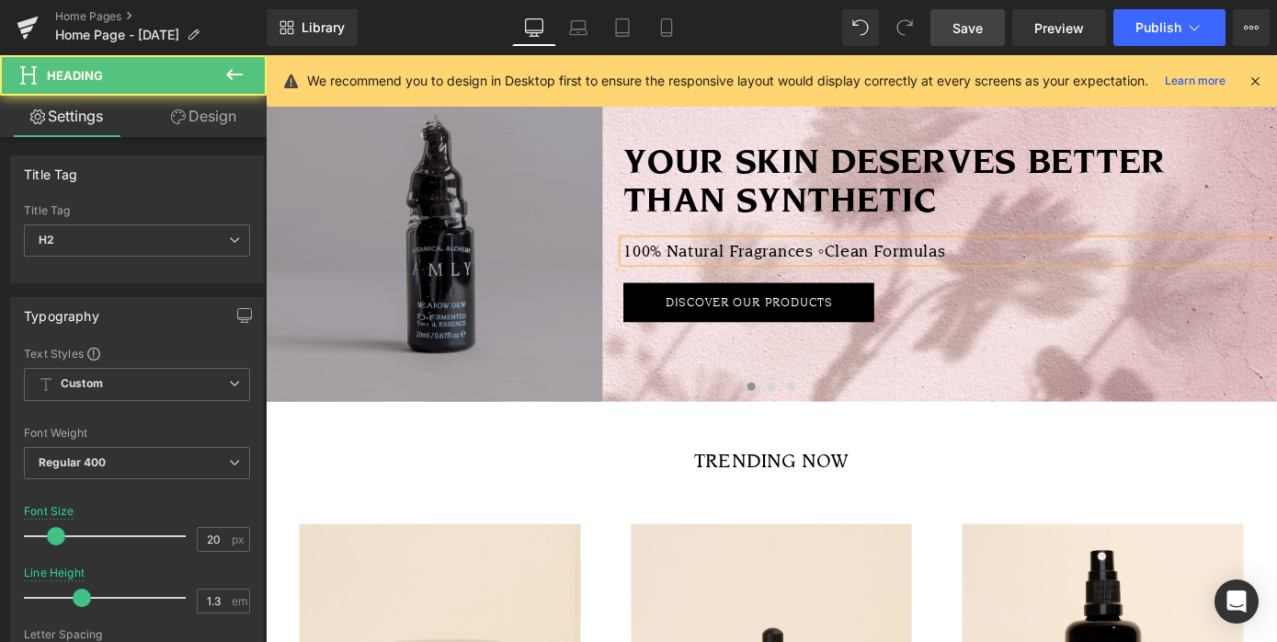
click at [1060, 270] on h2 "100% Natural Fragrances ◦ Clean Formulas" at bounding box center [1018, 270] width 719 height 24
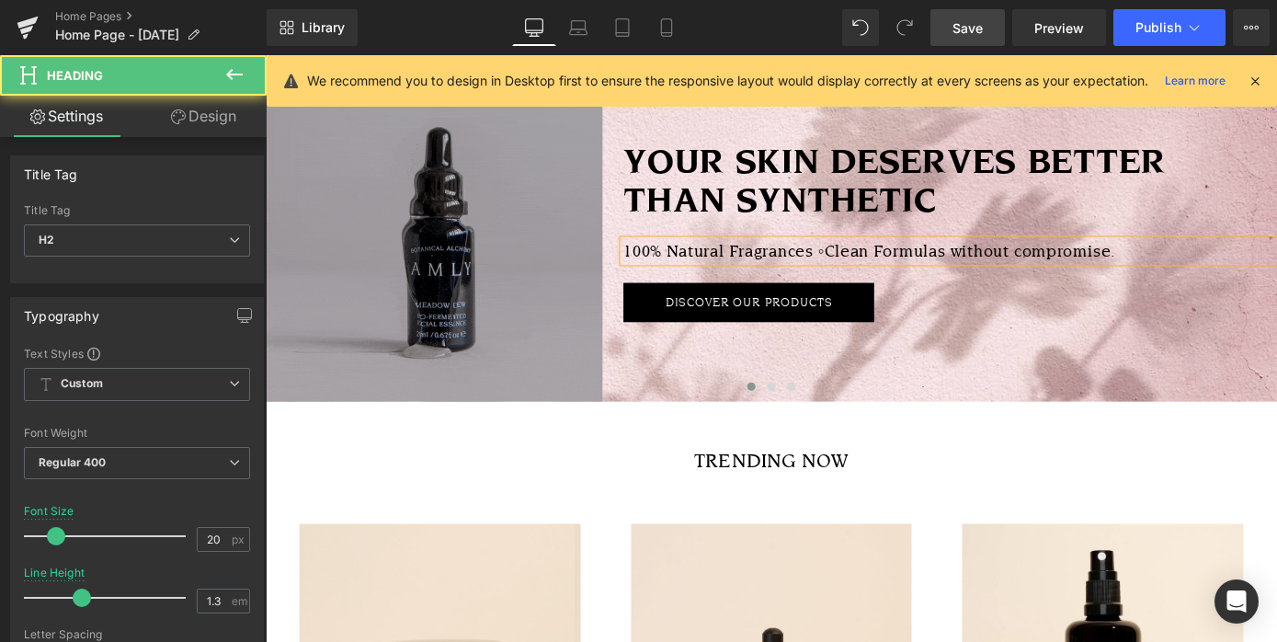
drag, startPoint x: 887, startPoint y: 273, endPoint x: 873, endPoint y: 273, distance: 13.8
click at [872, 273] on h2 "100% Natural Fragrances ◦ Clean Formulas without compromise." at bounding box center [1018, 270] width 719 height 24
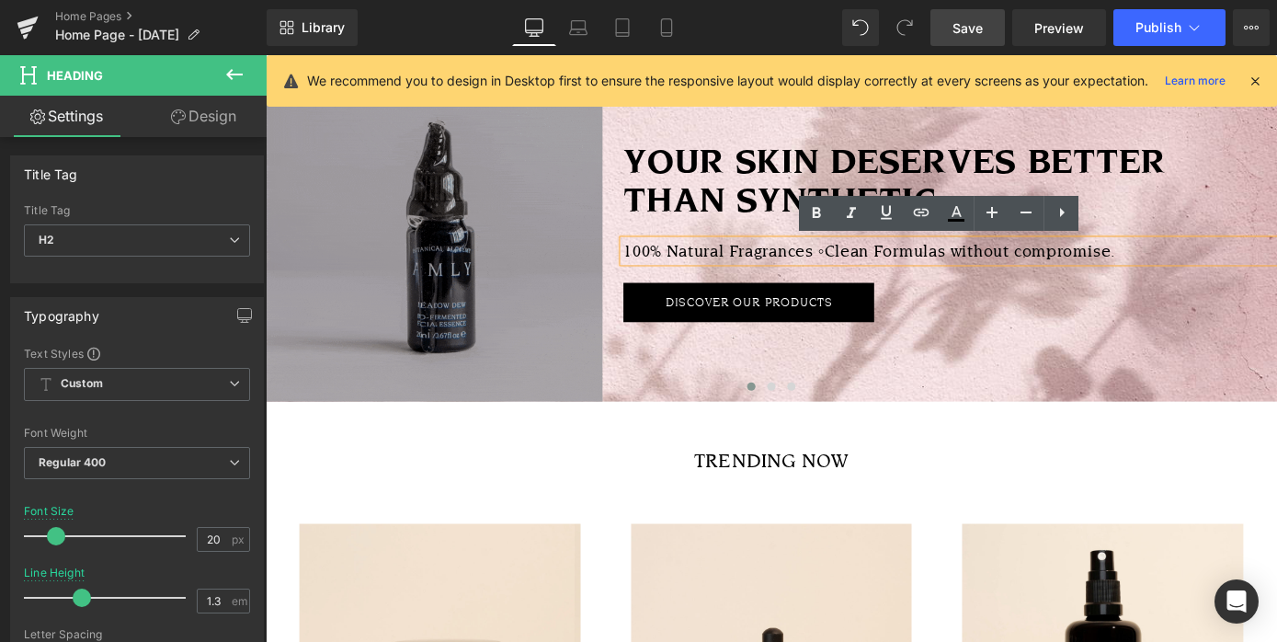
copy h2 "◦"
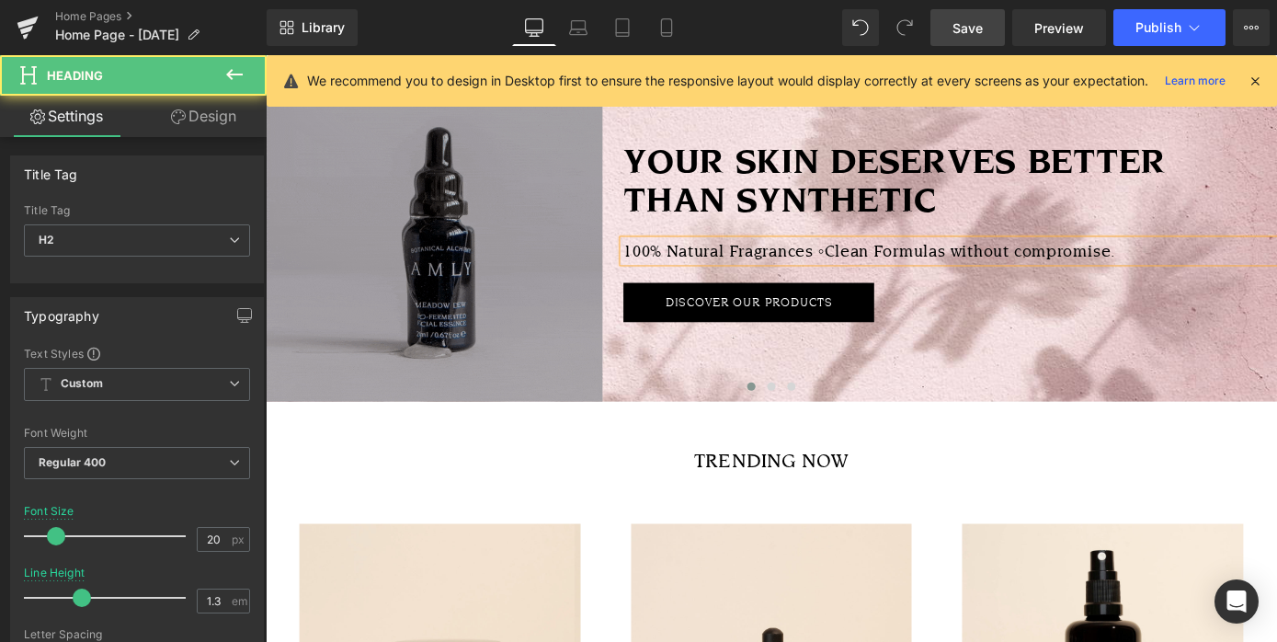
click at [1029, 274] on span "Clean Formulas without compromise." at bounding box center [1040, 270] width 320 height 20
click at [1127, 274] on span "Clean Formulas ◦ Without compromise." at bounding box center [1048, 270] width 336 height 20
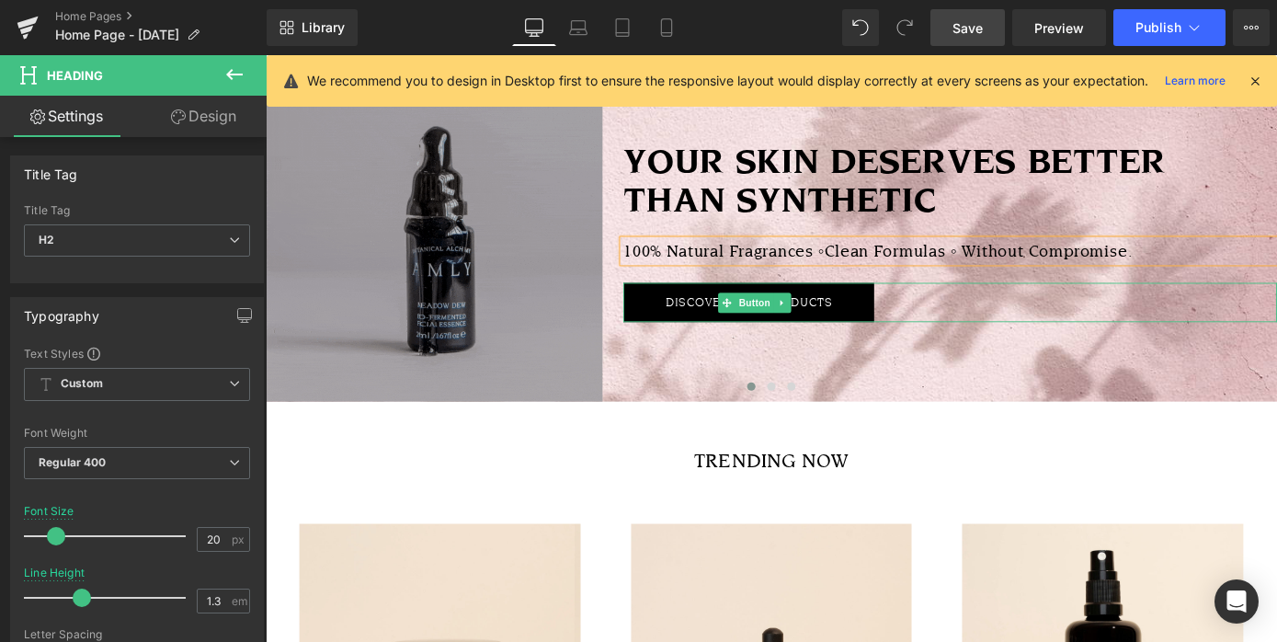
click at [1141, 334] on div "DISCOVER OUR PRODUCTS" at bounding box center [1018, 326] width 719 height 43
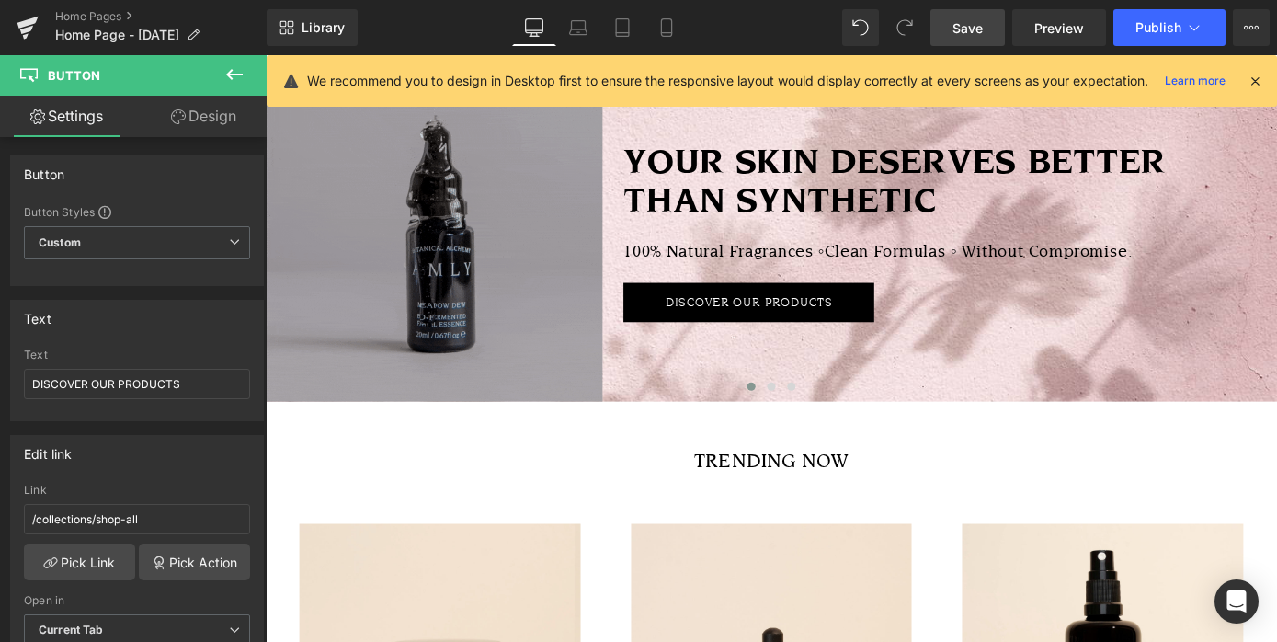
click at [974, 22] on span "Save" at bounding box center [967, 27] width 30 height 19
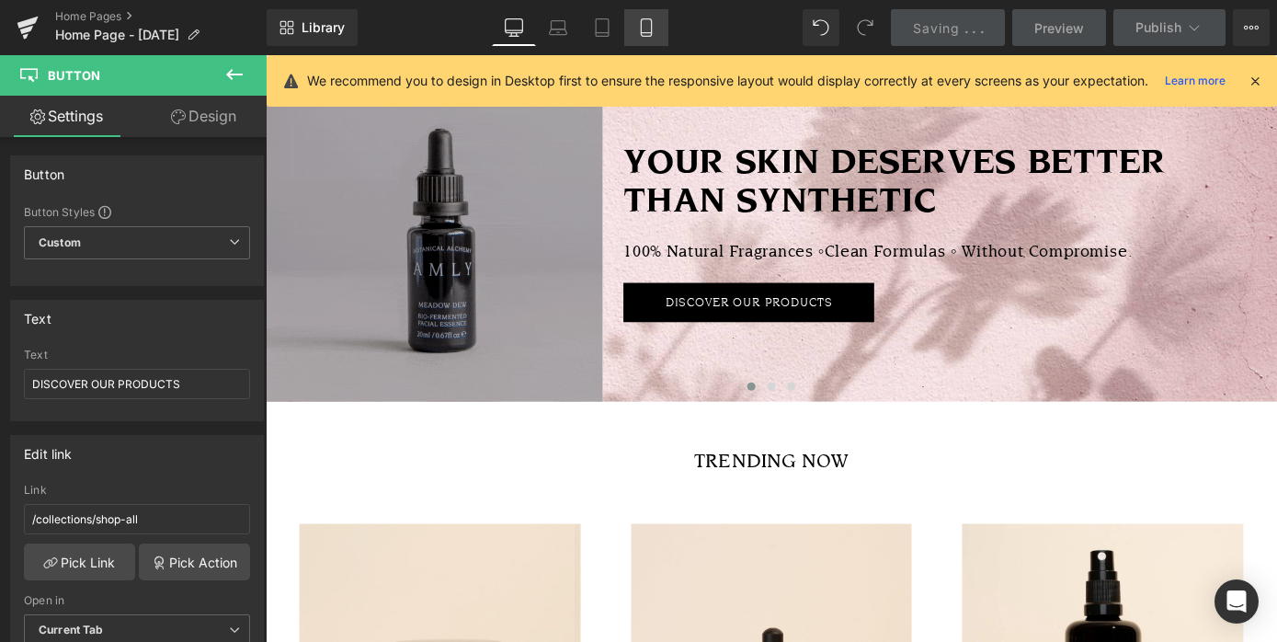
click at [648, 28] on icon at bounding box center [646, 27] width 18 height 18
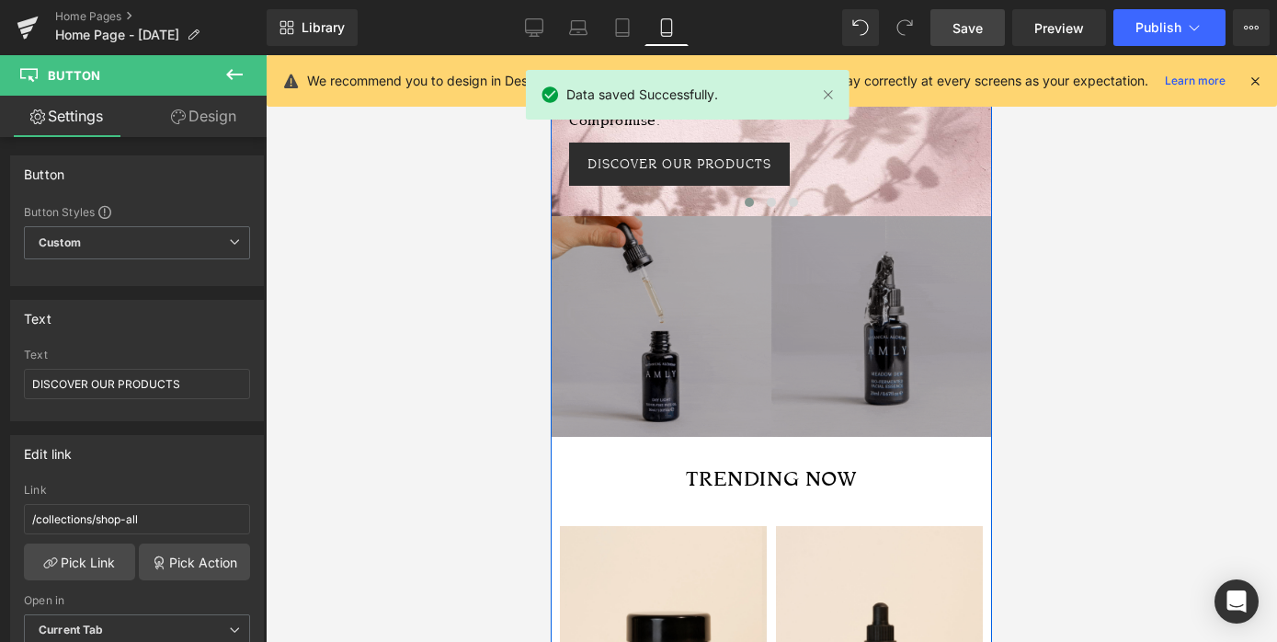
scroll to position [167, 0]
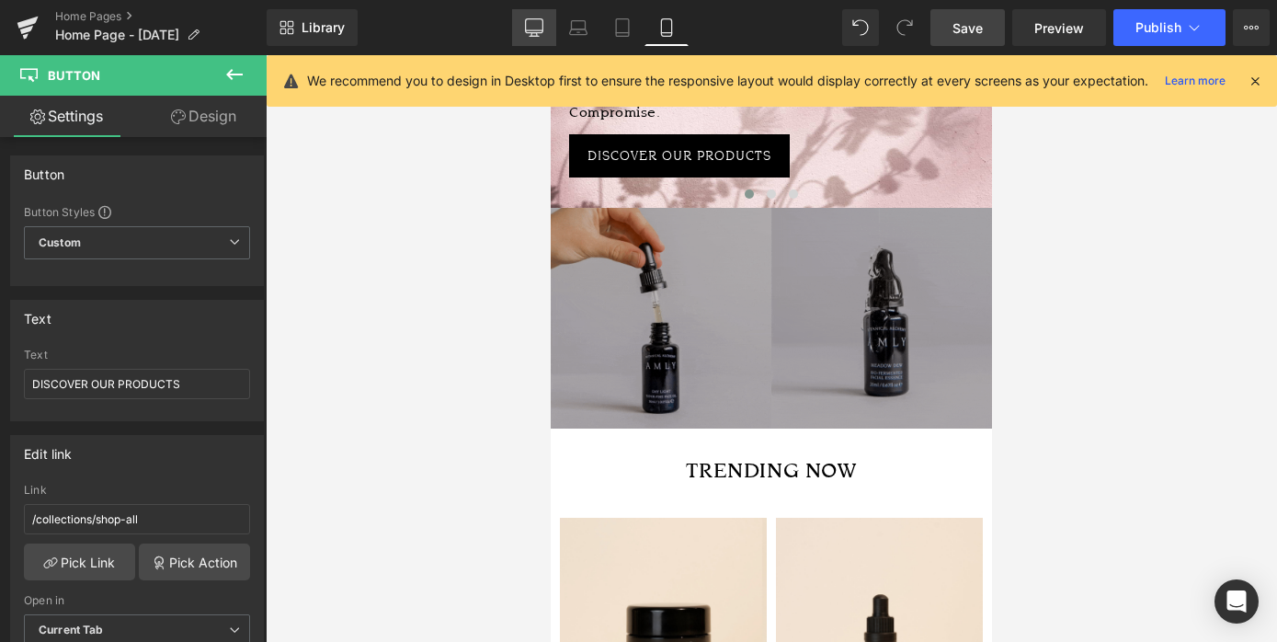
click at [538, 27] on icon at bounding box center [534, 27] width 18 height 18
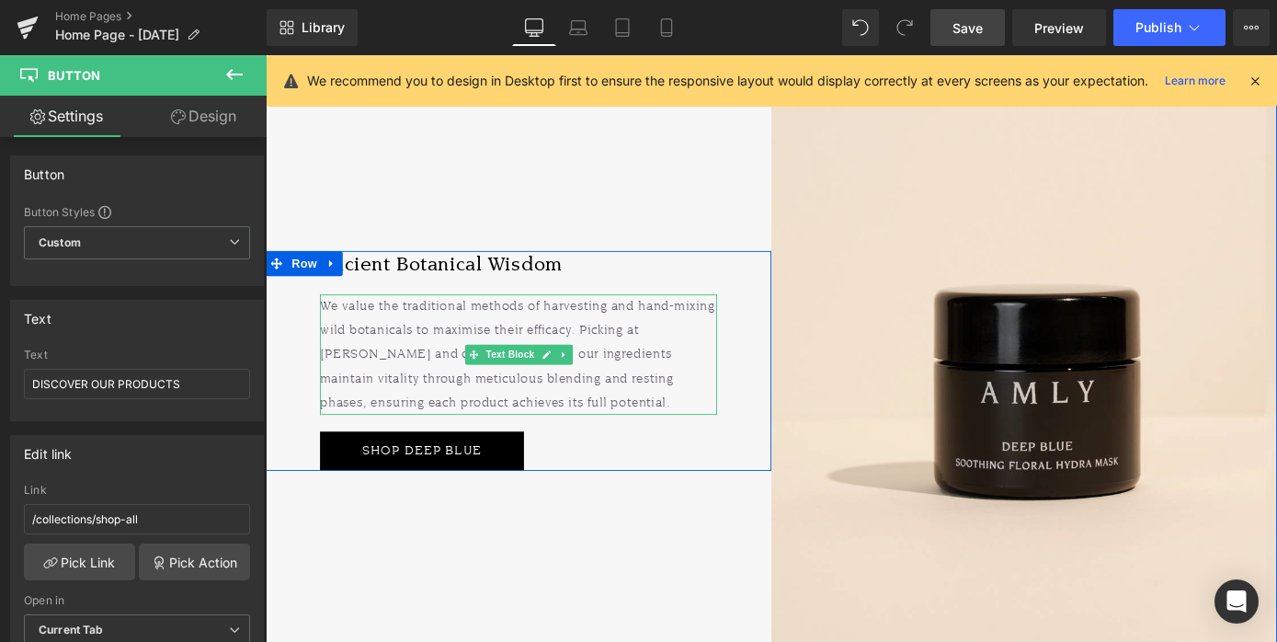
scroll to position [4042, 0]
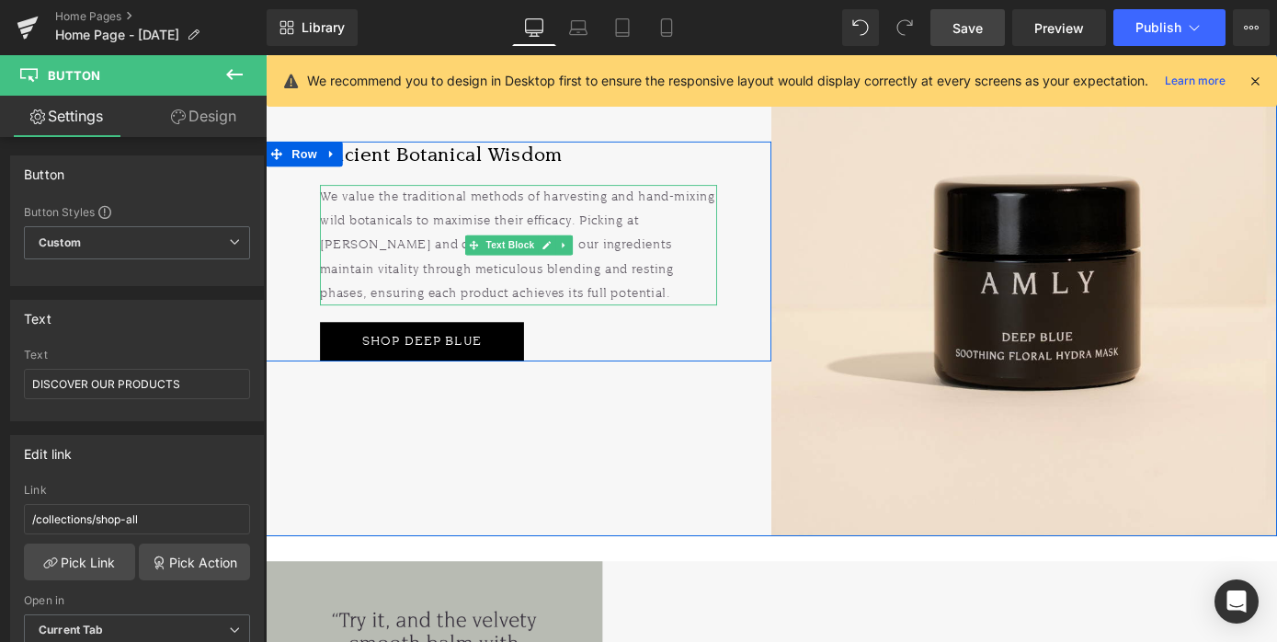
click at [531, 285] on p "We value the traditional methods of harvesting and hand-mixing wild botanicals …" at bounding box center [543, 264] width 437 height 132
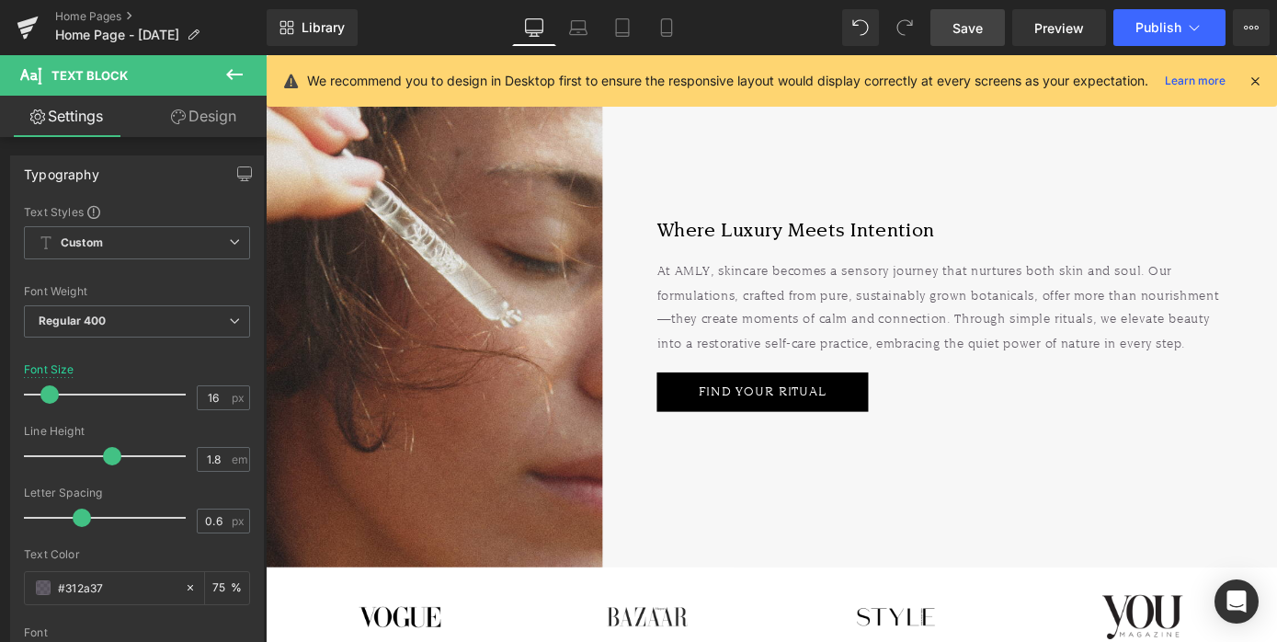
scroll to position [1198, 0]
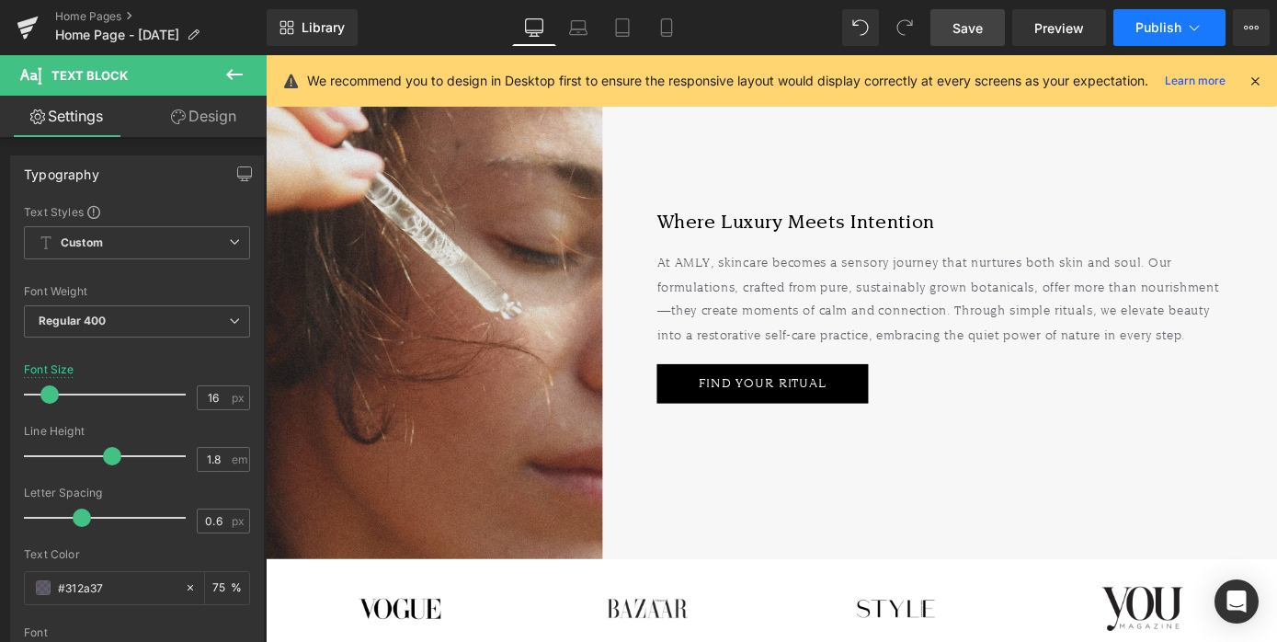
click at [1176, 23] on span "Publish" at bounding box center [1158, 27] width 46 height 15
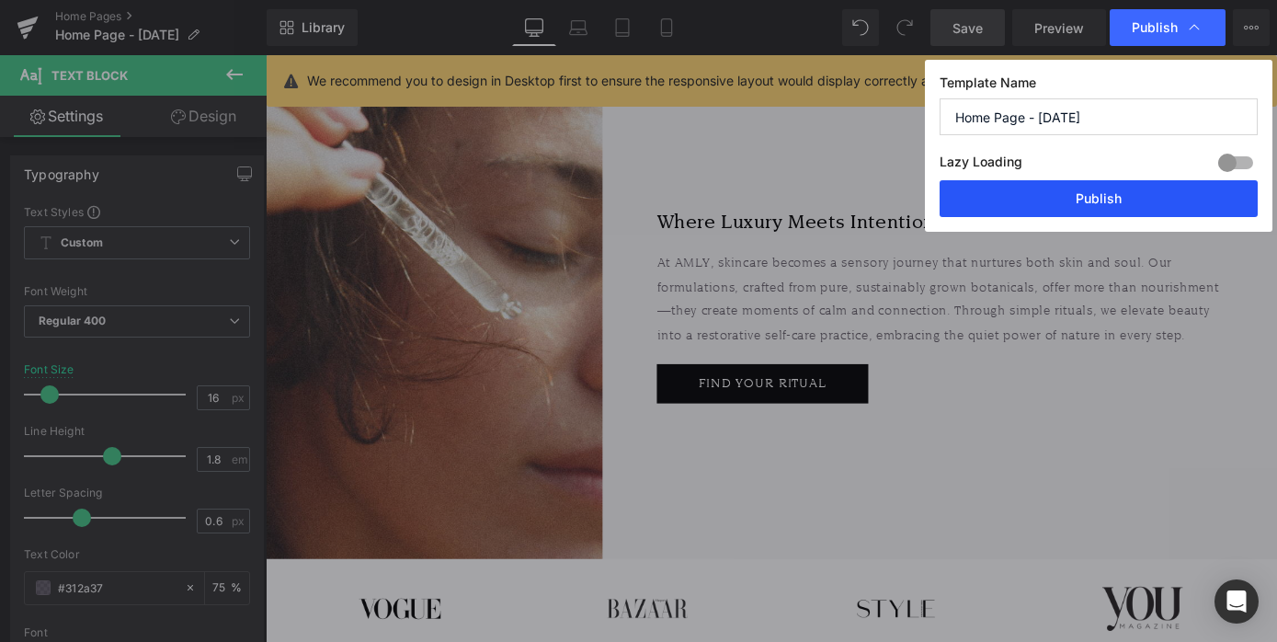
click at [1103, 191] on button "Publish" at bounding box center [1098, 198] width 318 height 37
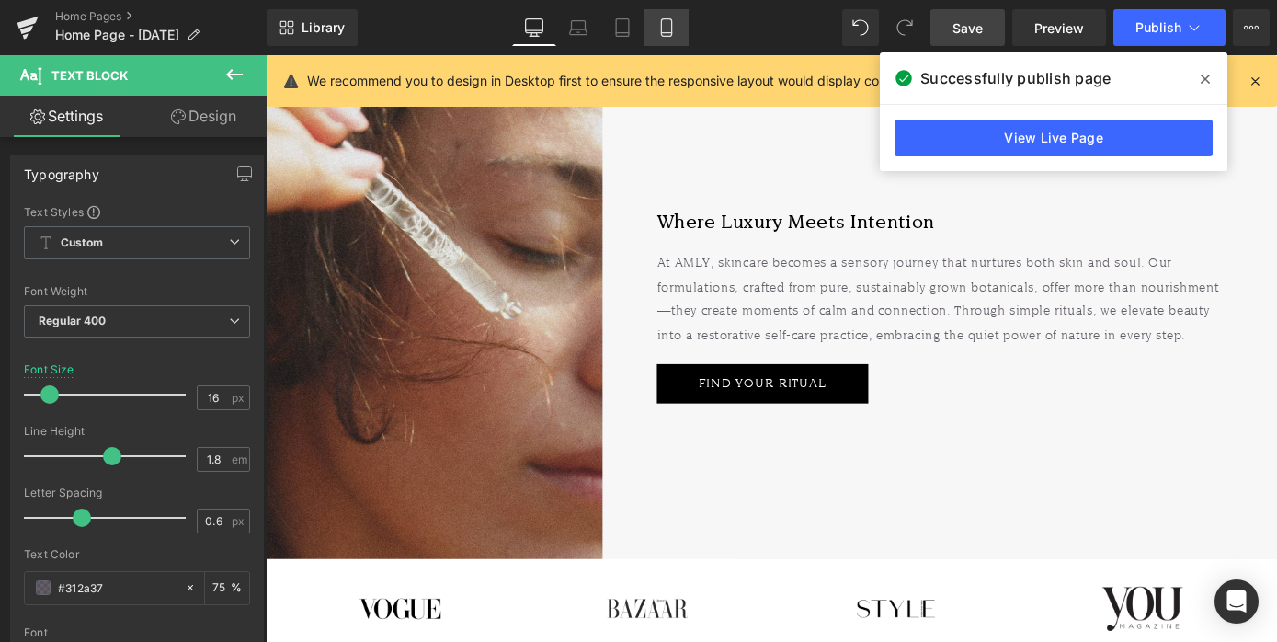
click at [668, 25] on icon at bounding box center [666, 27] width 18 height 18
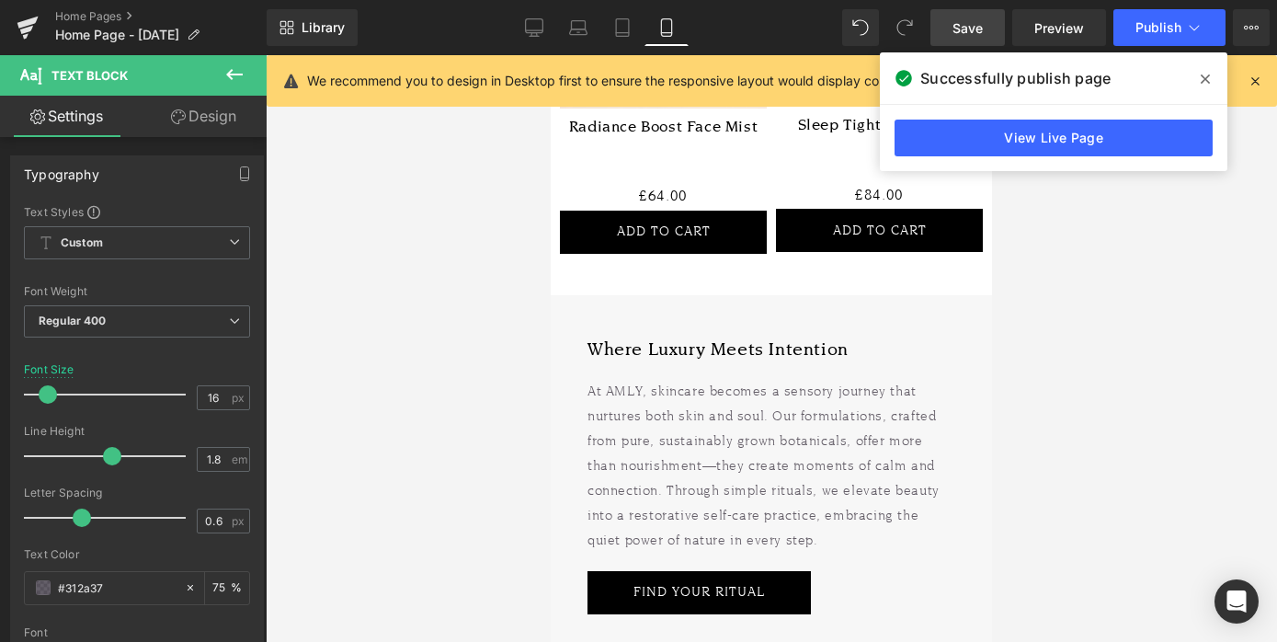
scroll to position [2127, 0]
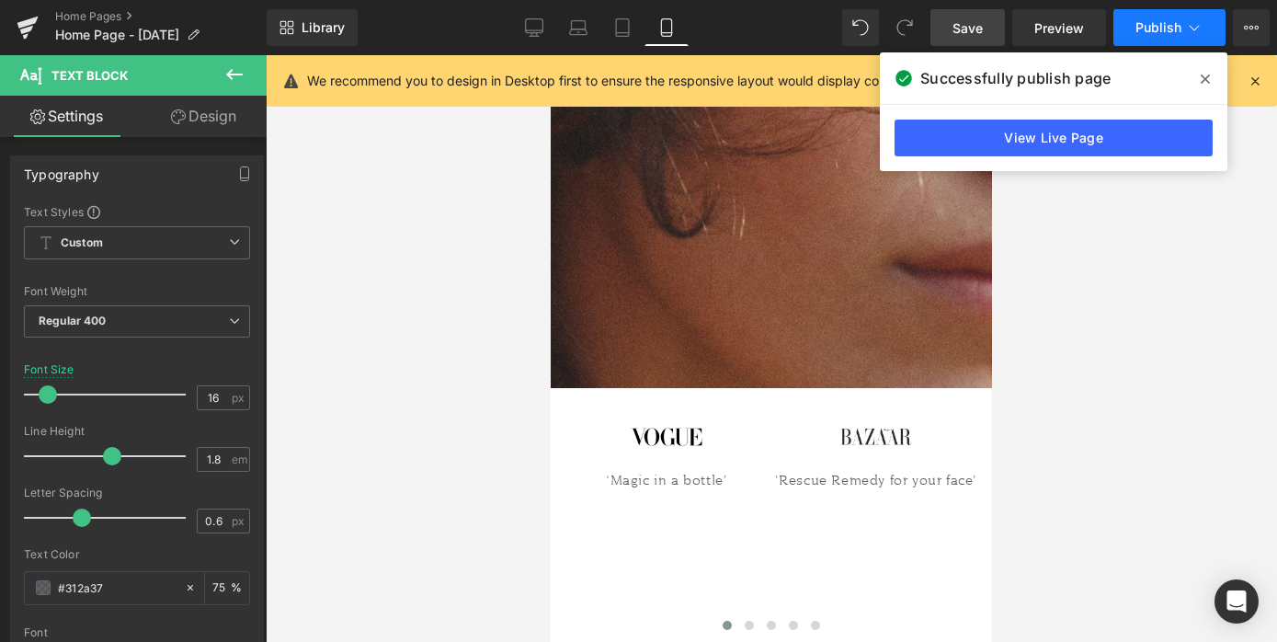
click at [1161, 27] on span "Publish" at bounding box center [1158, 27] width 46 height 15
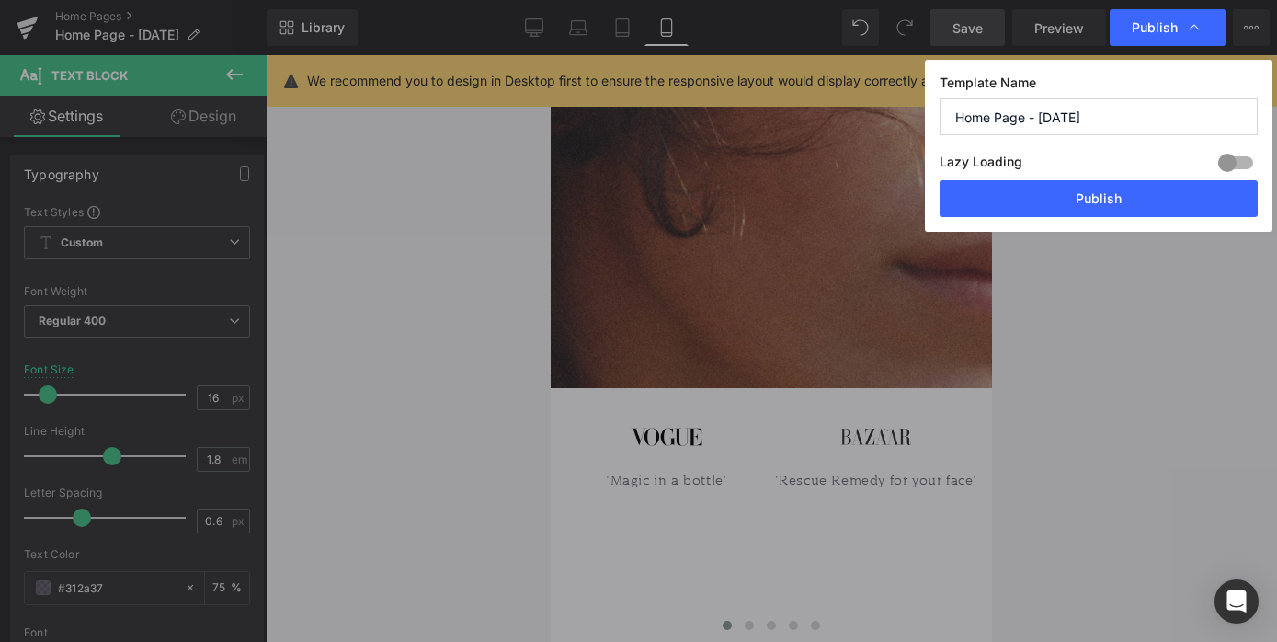
click at [1161, 27] on span "Publish" at bounding box center [1155, 27] width 46 height 17
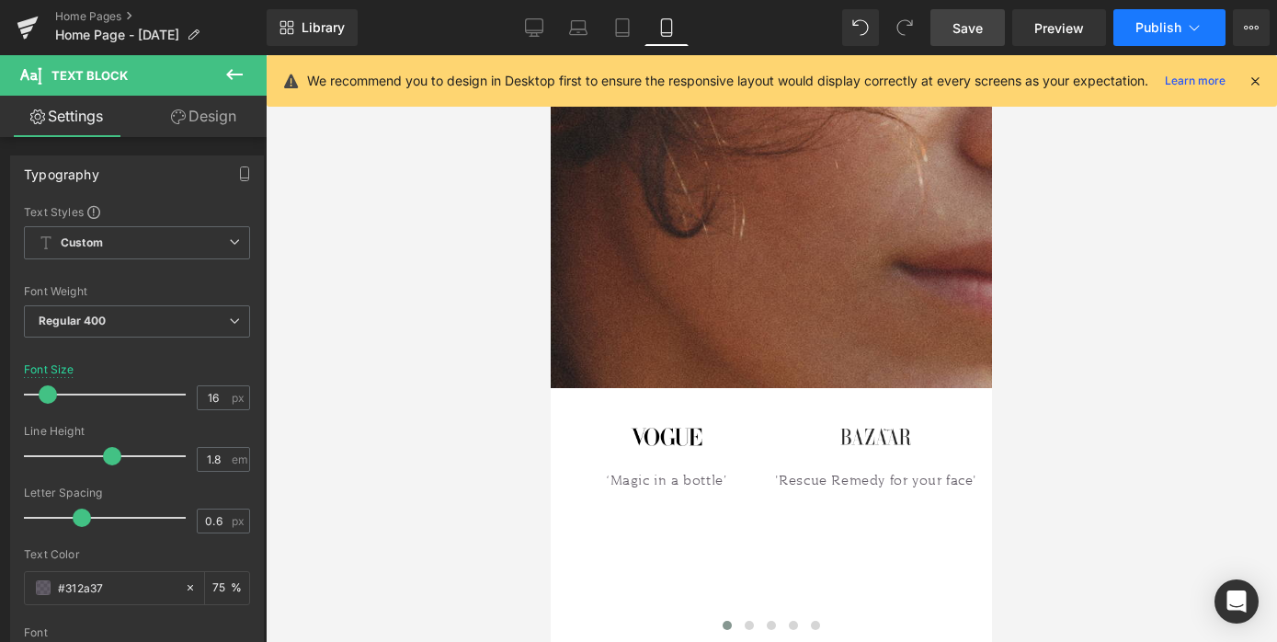
click at [1156, 17] on button "Publish" at bounding box center [1169, 27] width 112 height 37
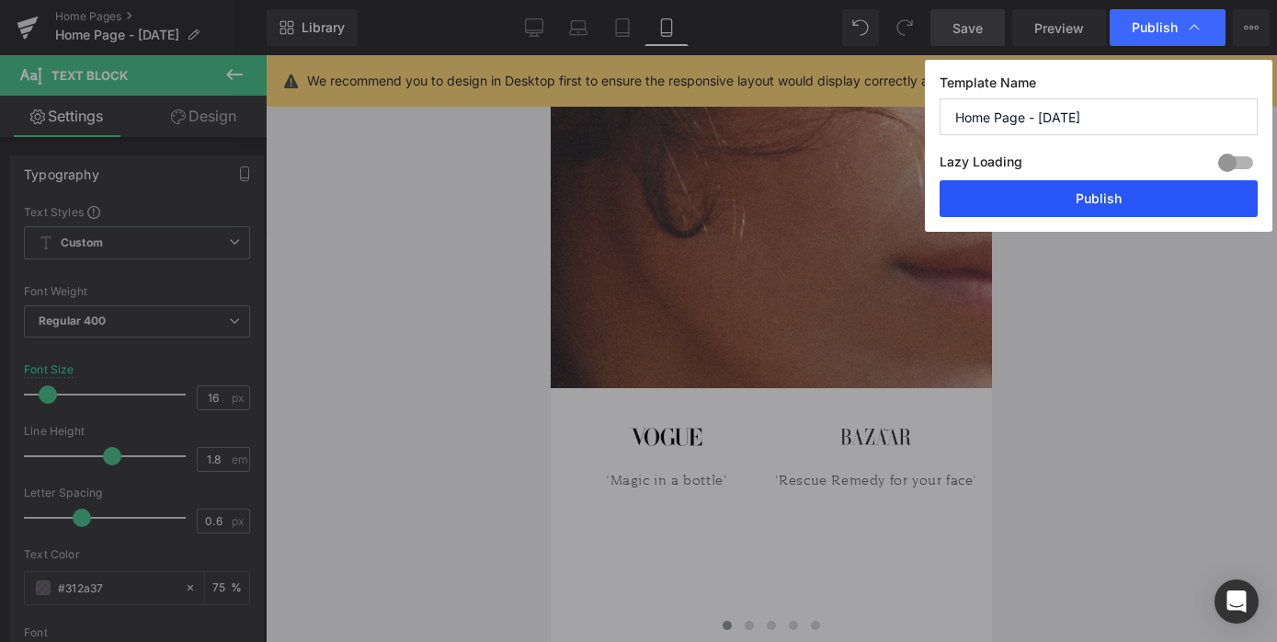
drag, startPoint x: 1089, startPoint y: 200, endPoint x: 343, endPoint y: 172, distance: 746.9
click at [1089, 200] on button "Publish" at bounding box center [1098, 198] width 318 height 37
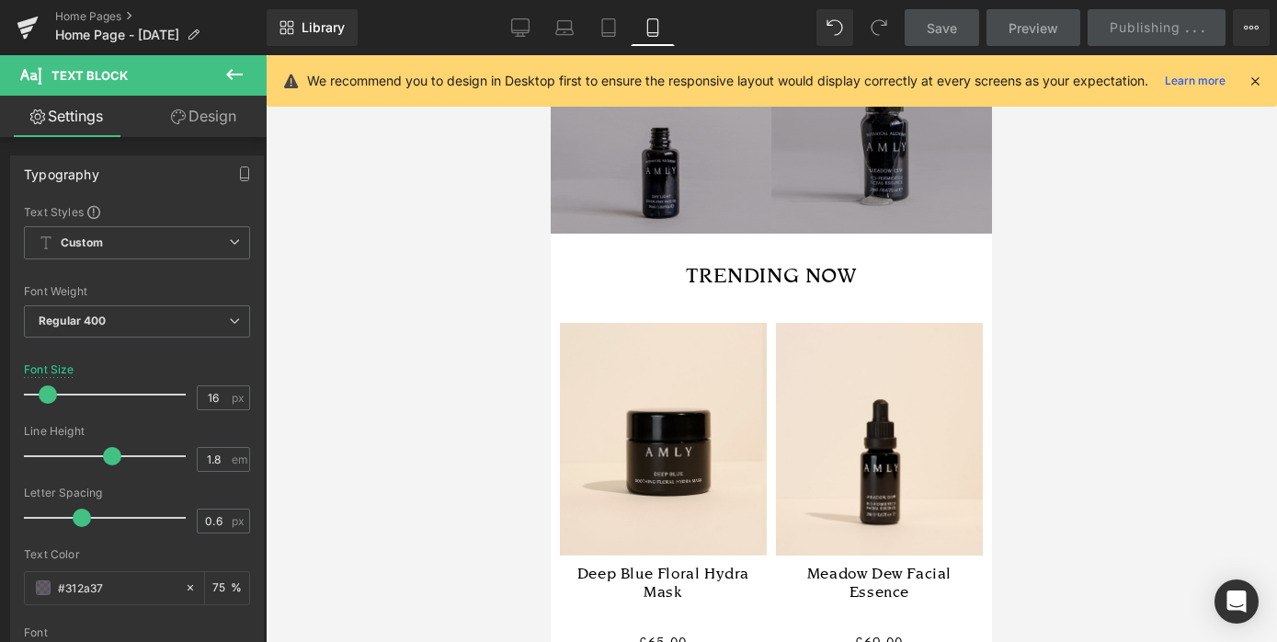
scroll to position [0, 0]
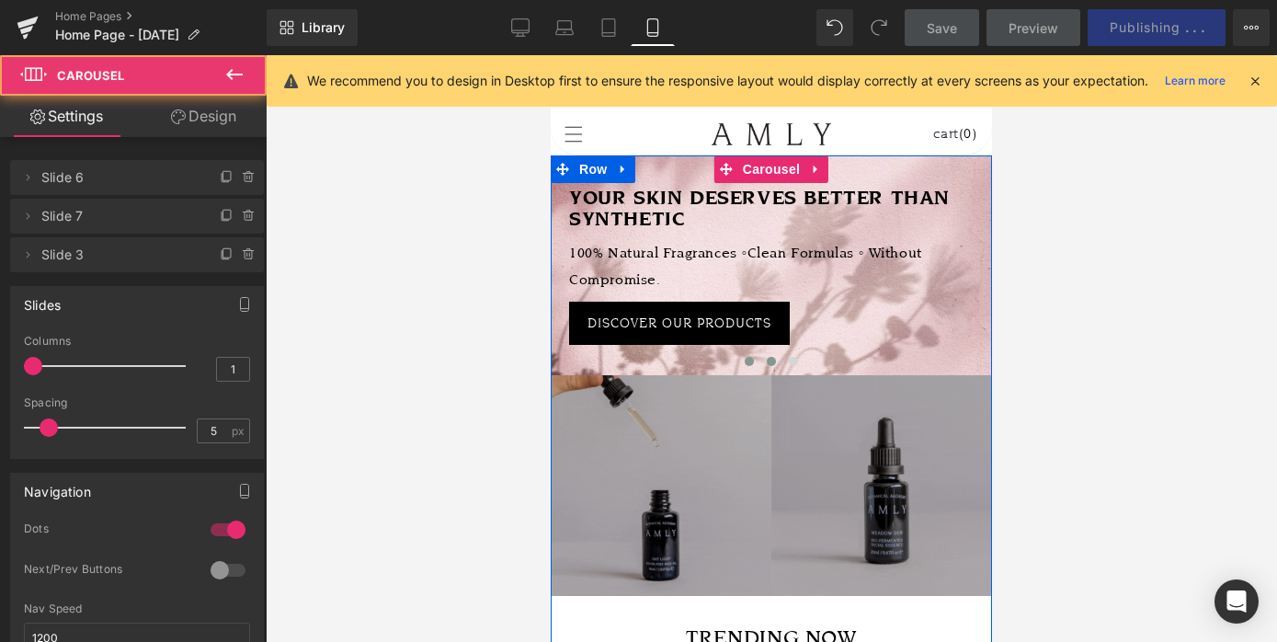
click at [770, 365] on span at bounding box center [771, 361] width 9 height 9
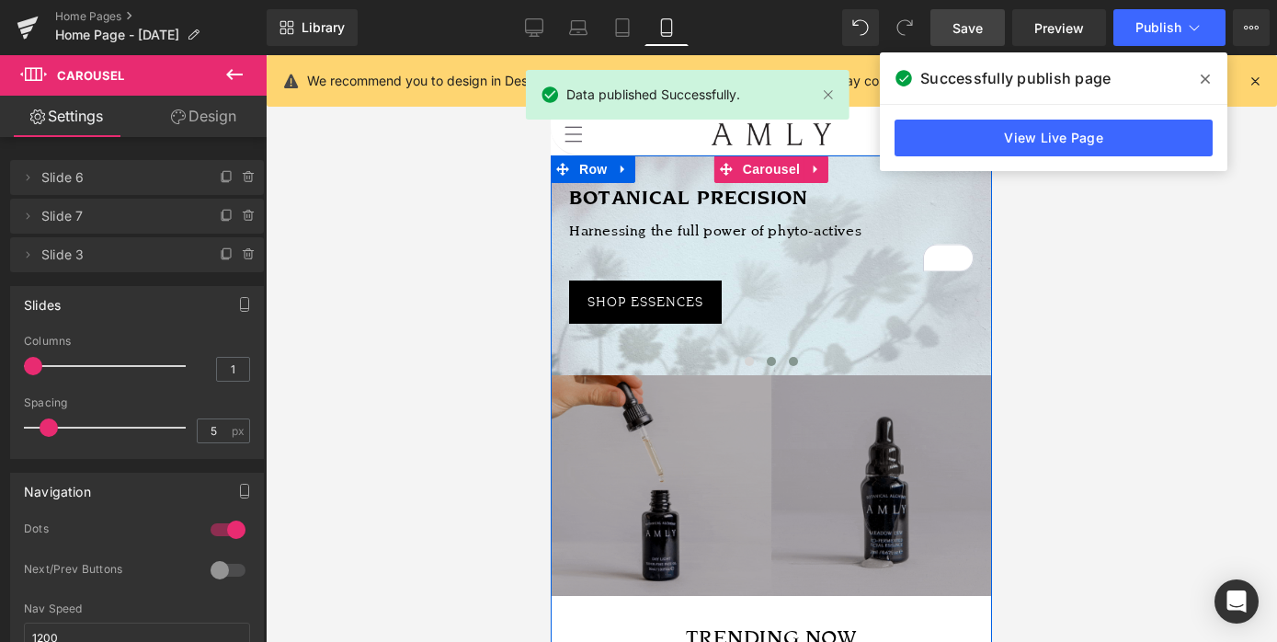
click at [789, 363] on span at bounding box center [793, 361] width 9 height 9
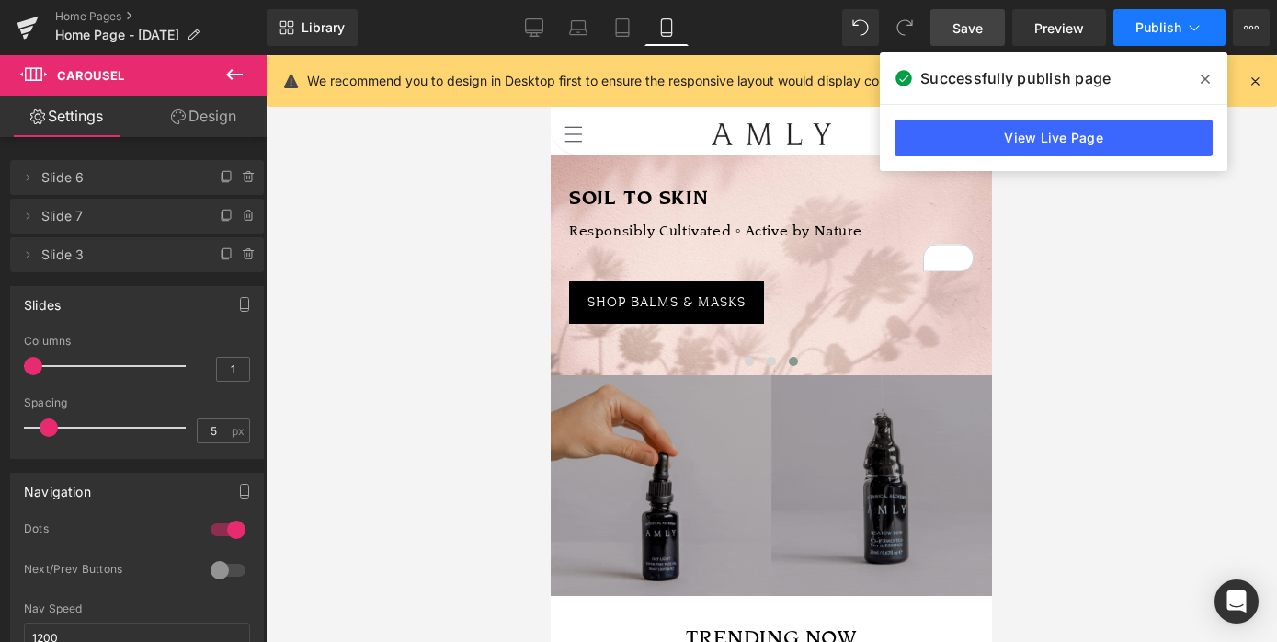
click at [1155, 27] on span "Publish" at bounding box center [1158, 27] width 46 height 15
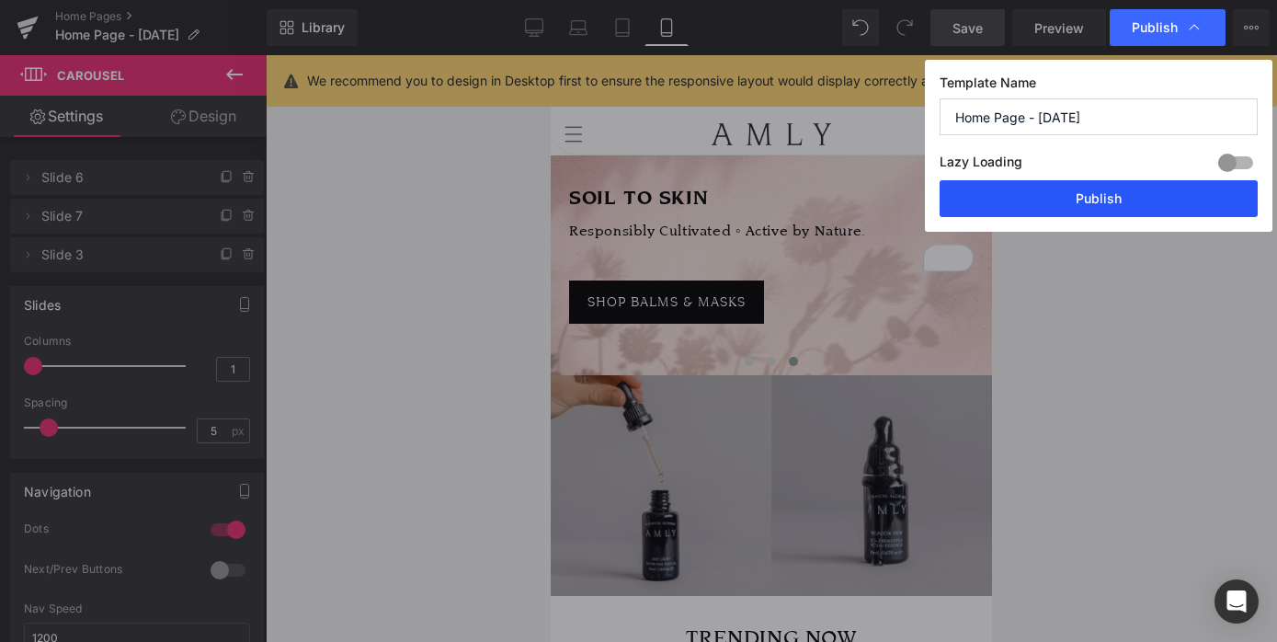
click at [1075, 193] on button "Publish" at bounding box center [1098, 198] width 318 height 37
